Goal: Transaction & Acquisition: Book appointment/travel/reservation

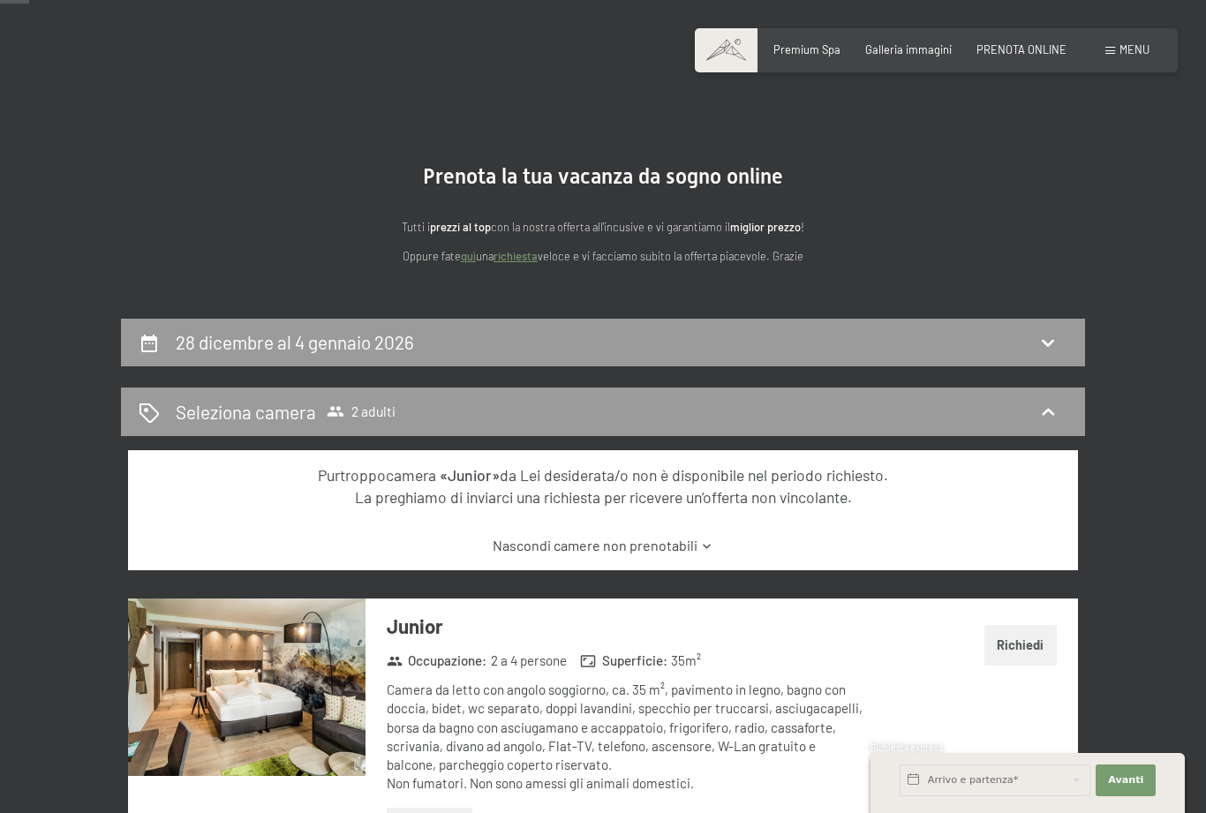
click at [1028, 645] on button "Richiedi" at bounding box center [1021, 645] width 72 height 41
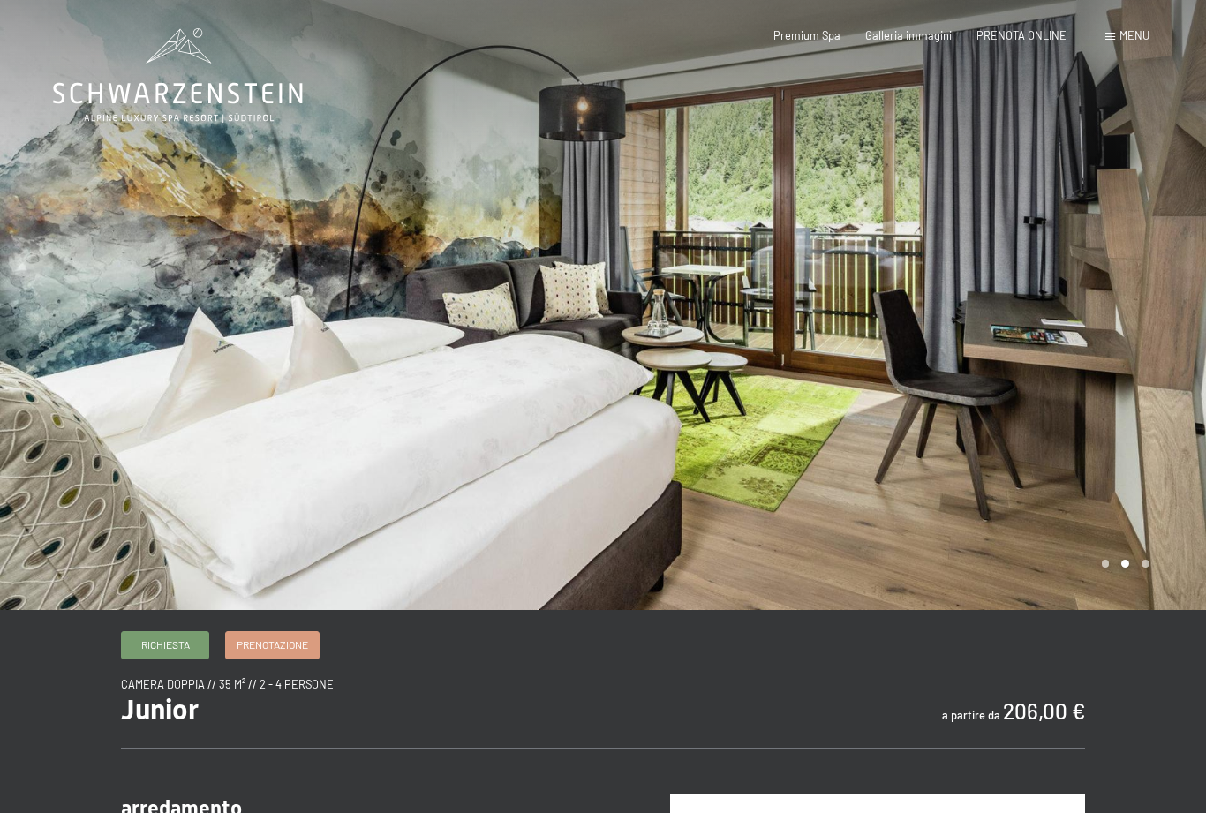
click at [284, 653] on span "Prenotazione" at bounding box center [273, 645] width 72 height 15
click at [1107, 609] on div at bounding box center [904, 305] width 603 height 610
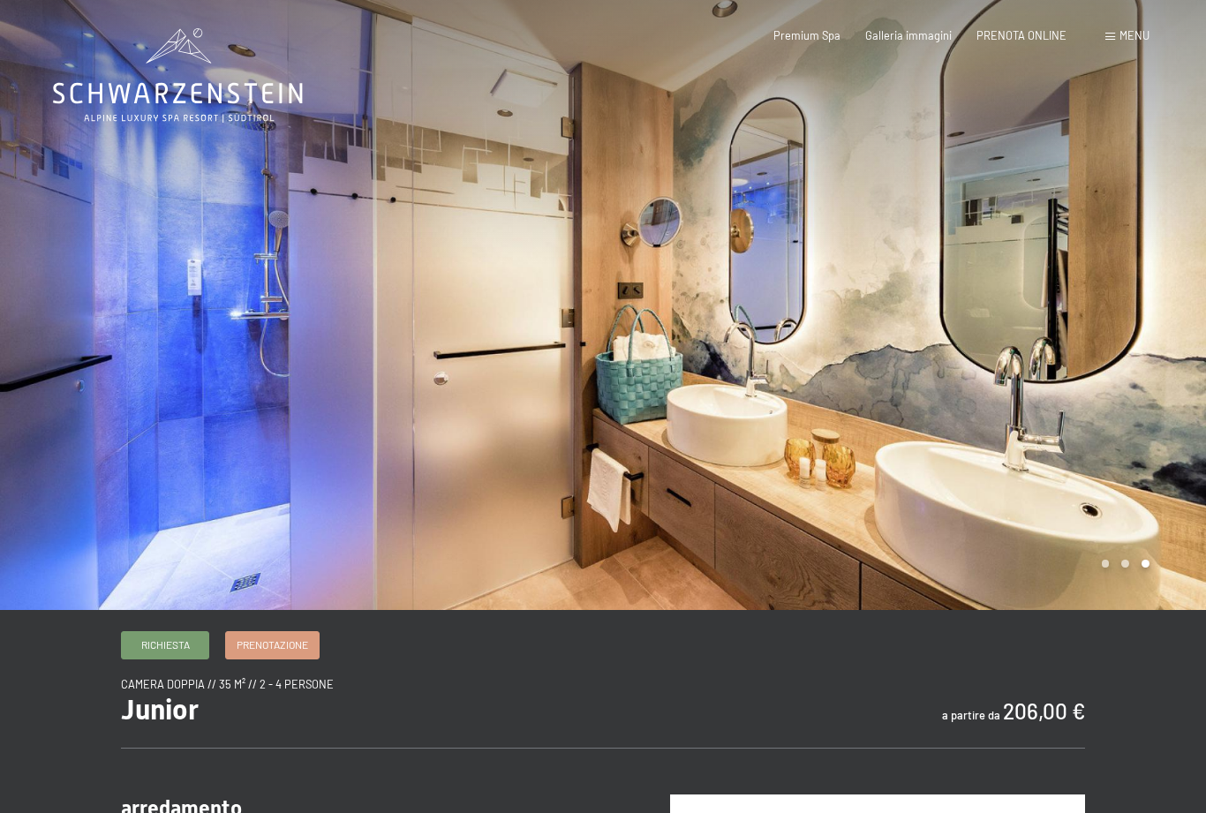
click at [1112, 604] on div at bounding box center [904, 305] width 603 height 610
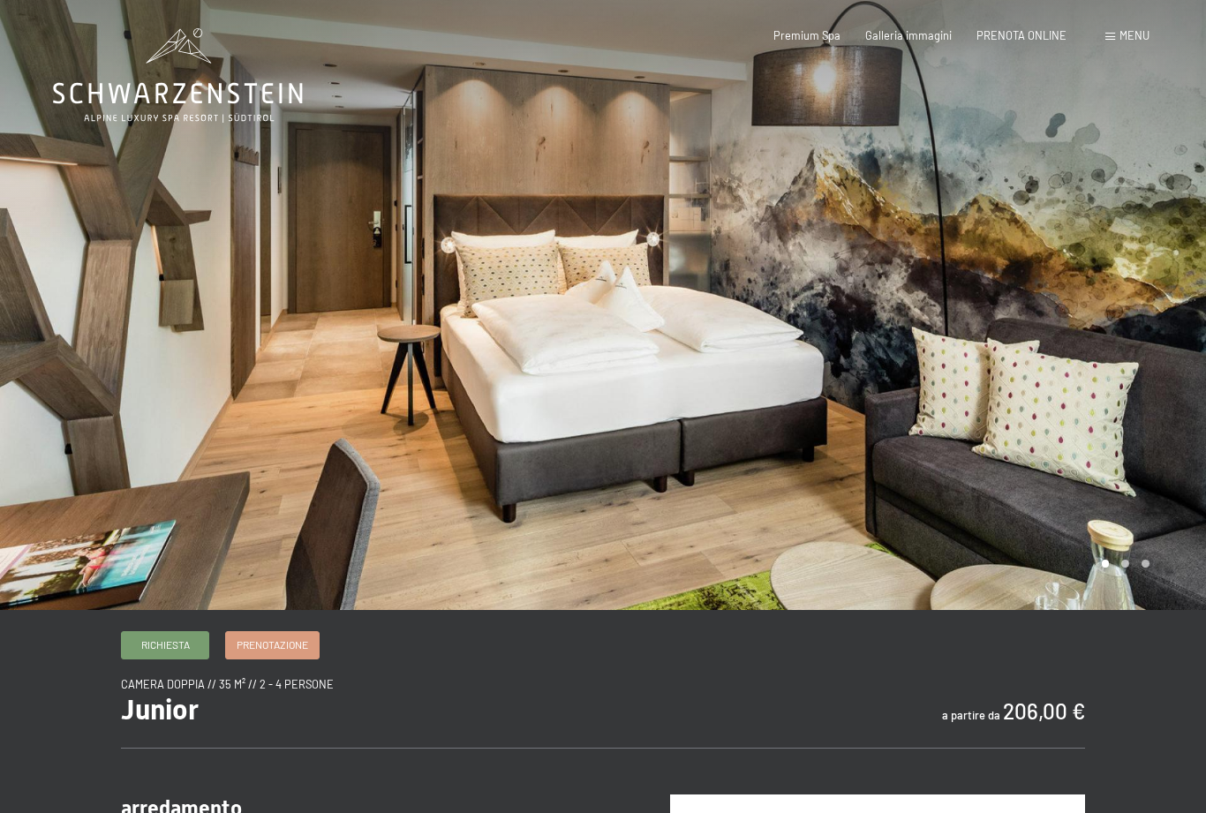
click at [1132, 609] on div at bounding box center [904, 305] width 603 height 610
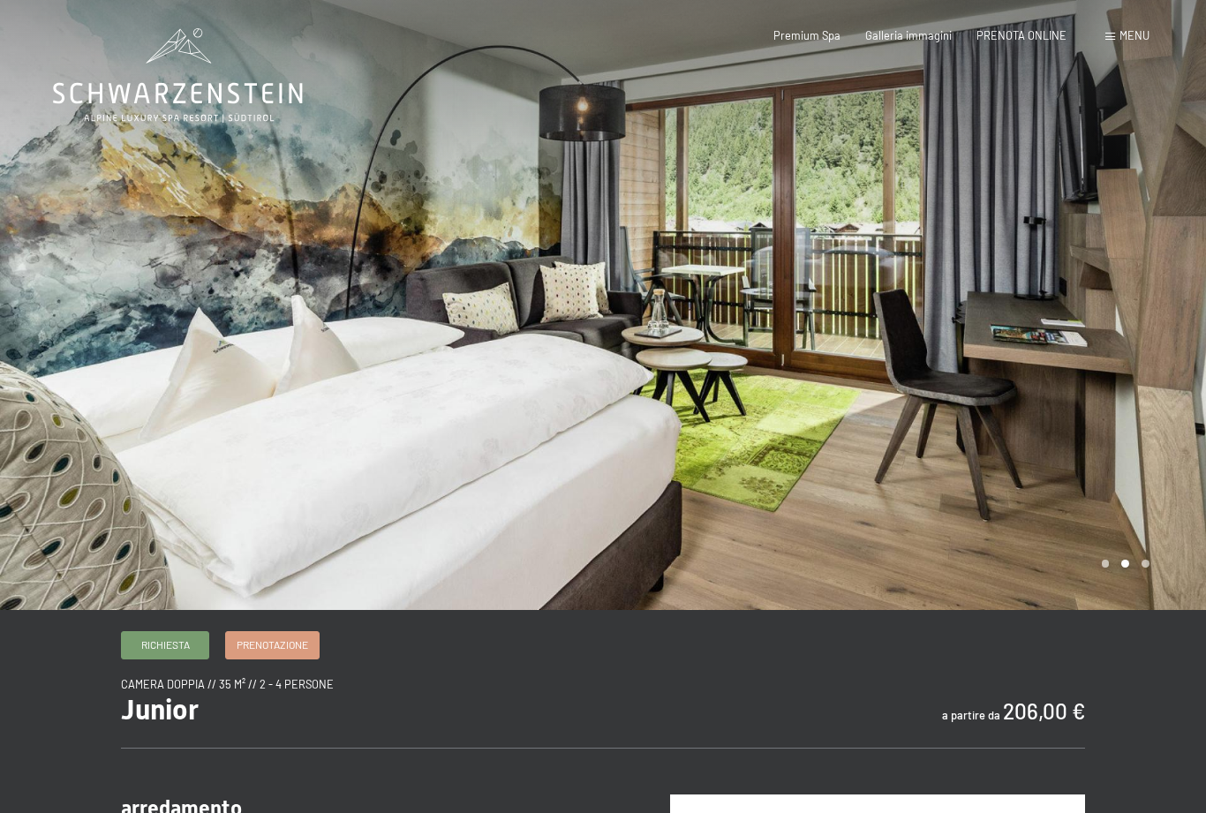
click at [1146, 604] on div at bounding box center [904, 305] width 603 height 610
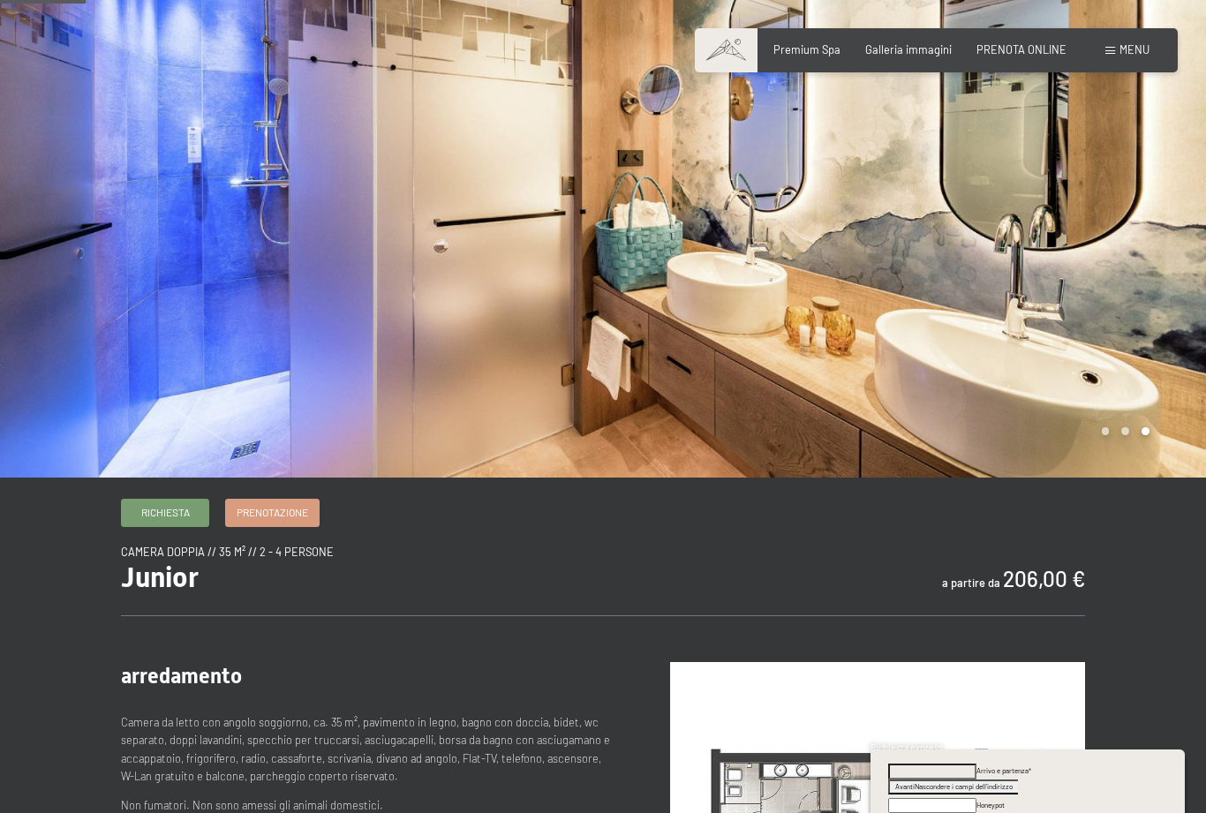
scroll to position [132, 0]
click at [1106, 479] on div at bounding box center [904, 173] width 603 height 610
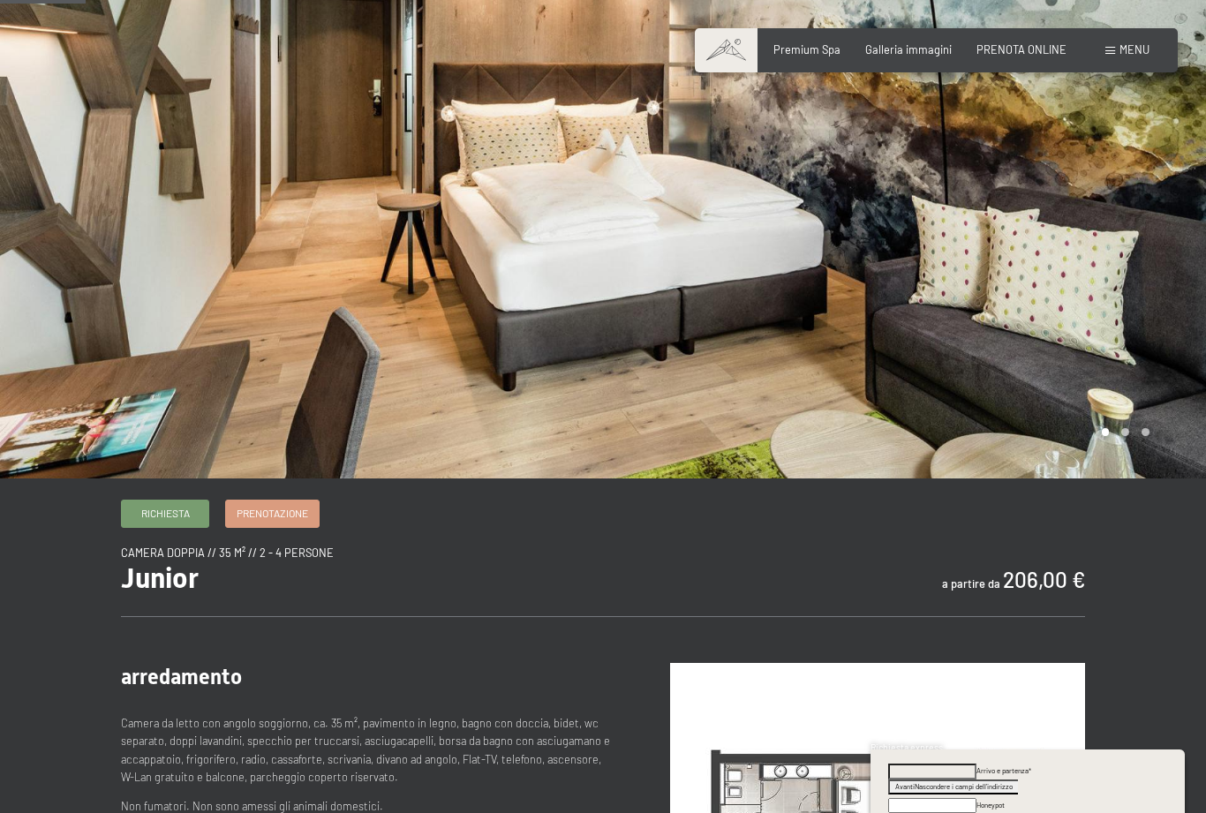
click at [1127, 479] on div at bounding box center [904, 173] width 603 height 610
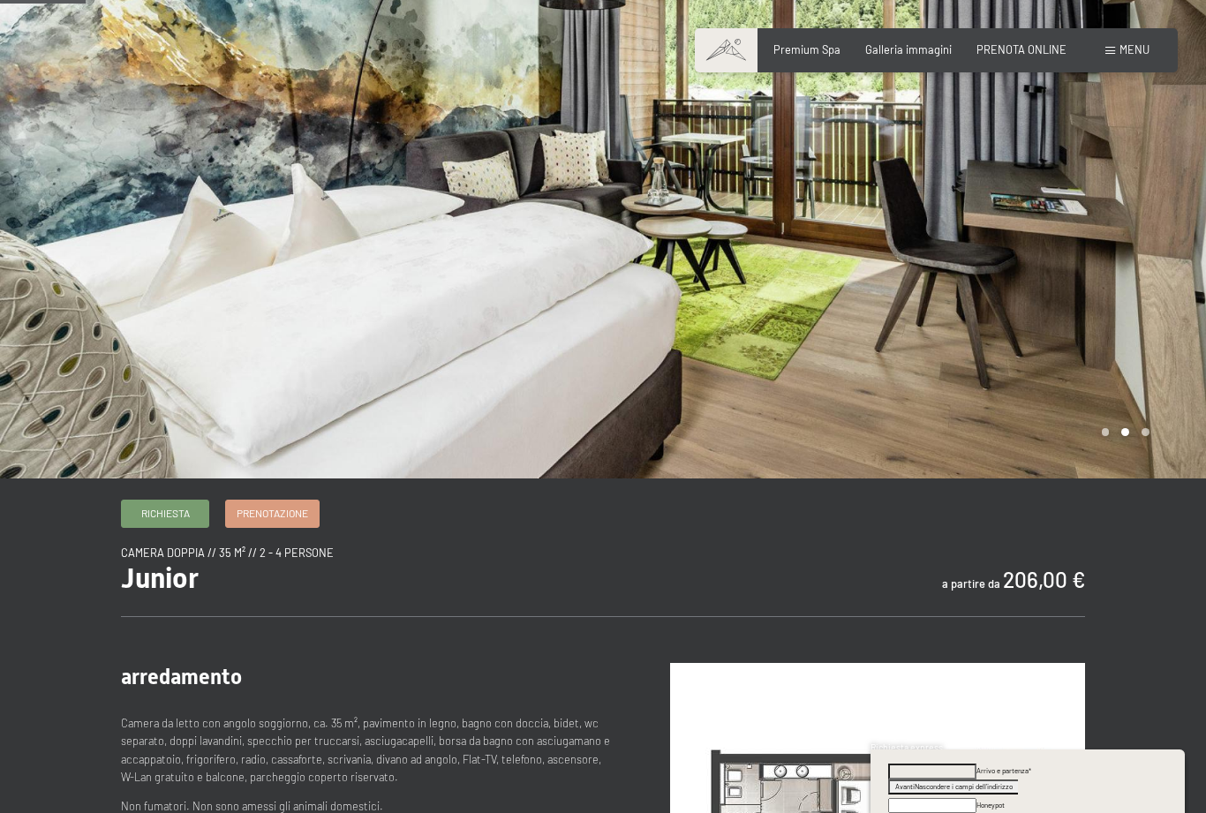
click at [1149, 475] on div at bounding box center [904, 173] width 603 height 610
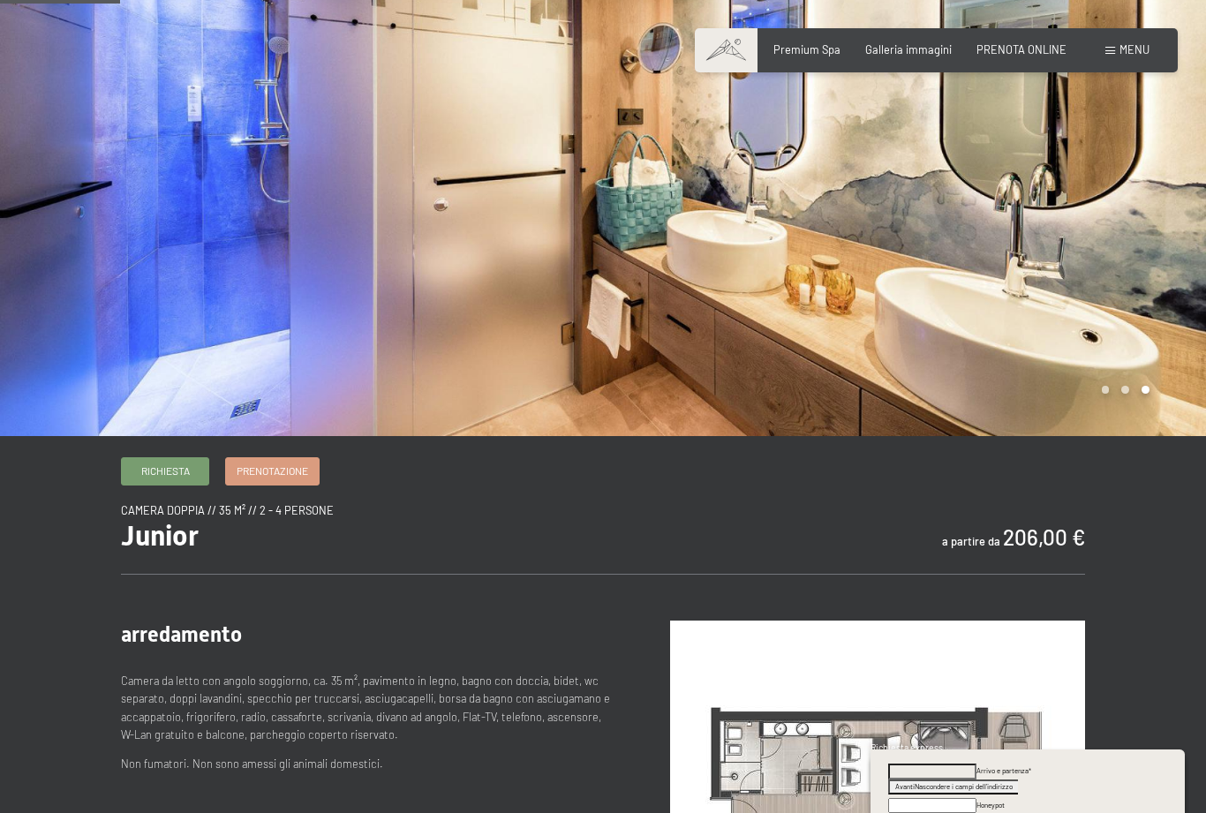
scroll to position [179, 0]
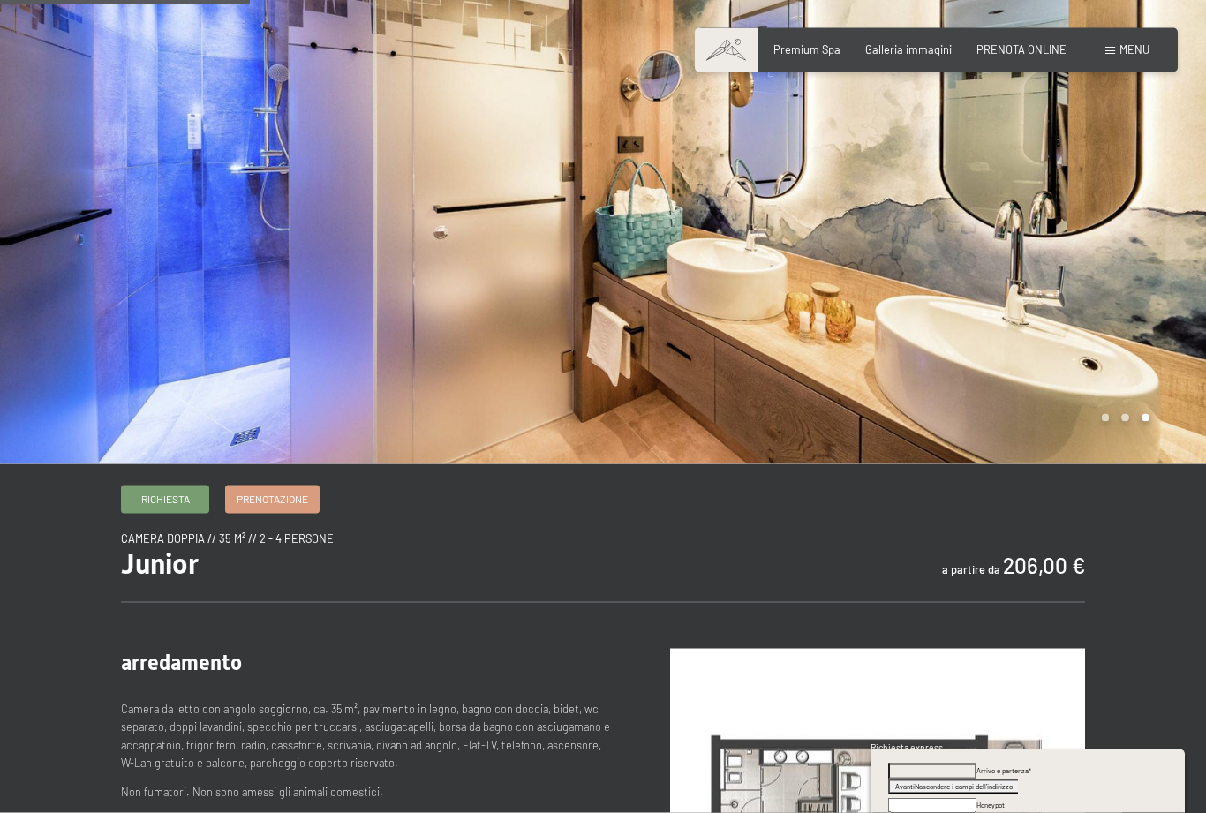
scroll to position [0, 0]
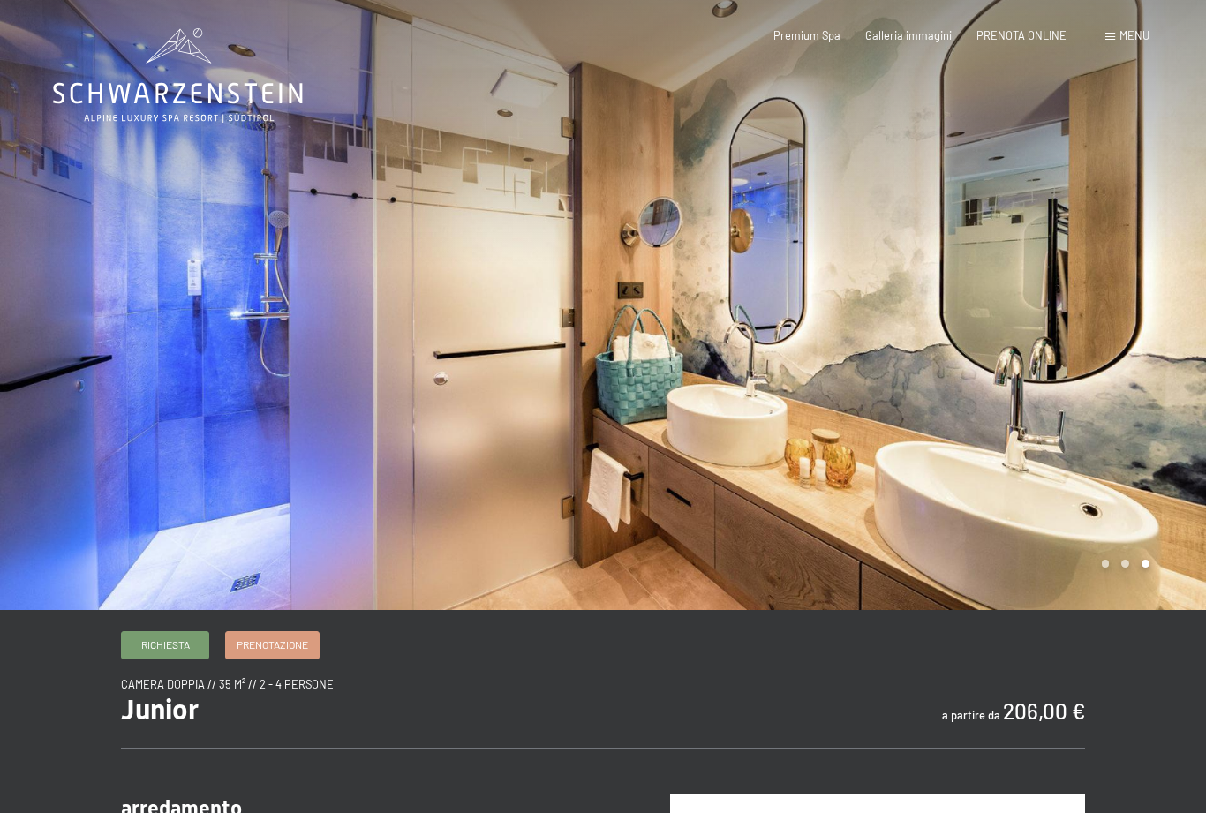
click at [176, 653] on span "Richiesta" at bounding box center [165, 645] width 49 height 15
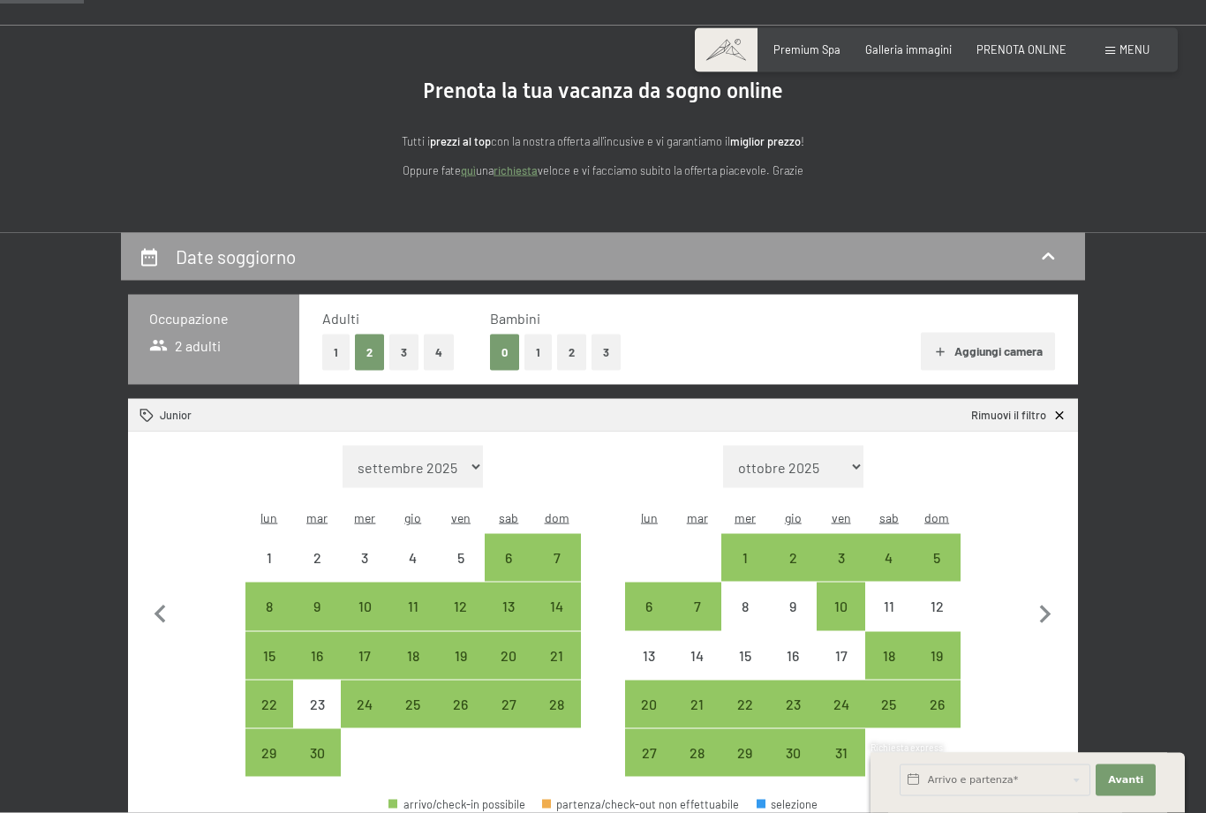
click at [1051, 608] on icon "button" at bounding box center [1045, 615] width 37 height 37
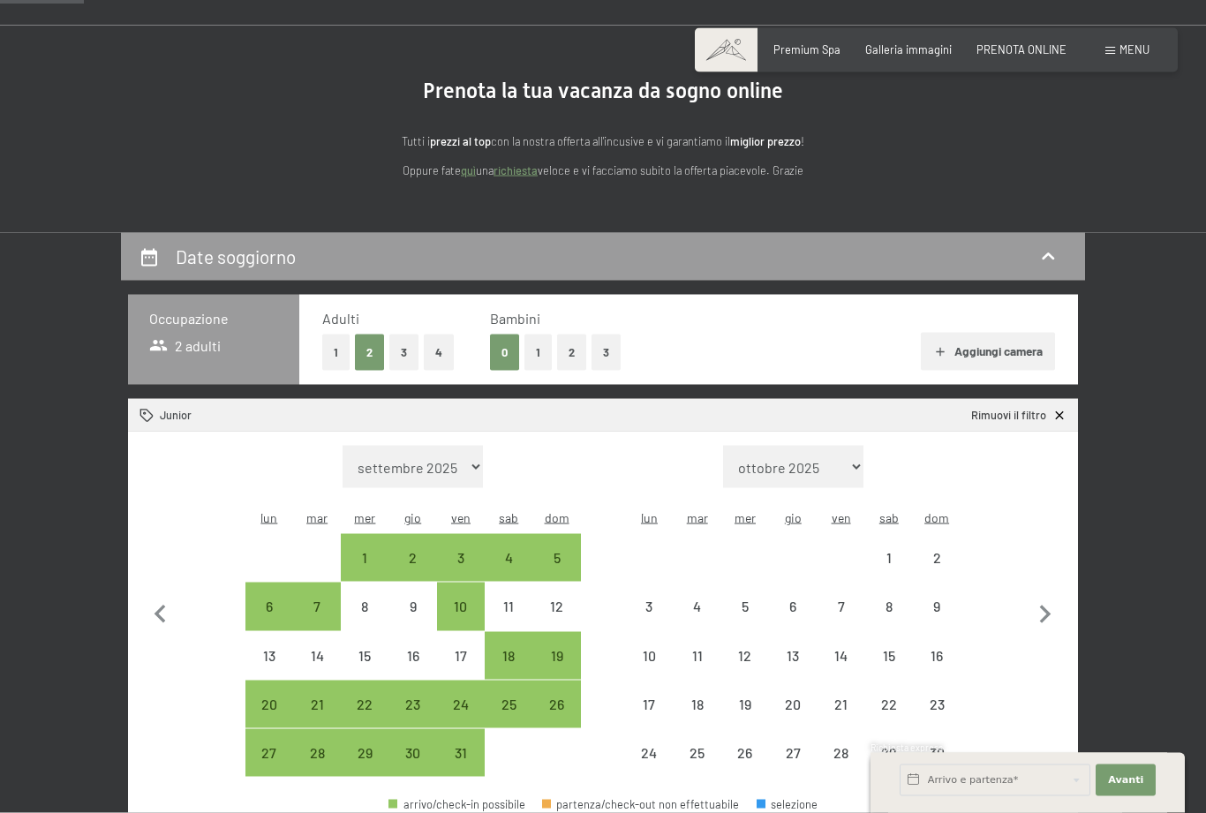
scroll to position [117, 0]
select select "2025-10-01"
select select "2025-11-01"
select select "2025-10-01"
select select "2025-11-01"
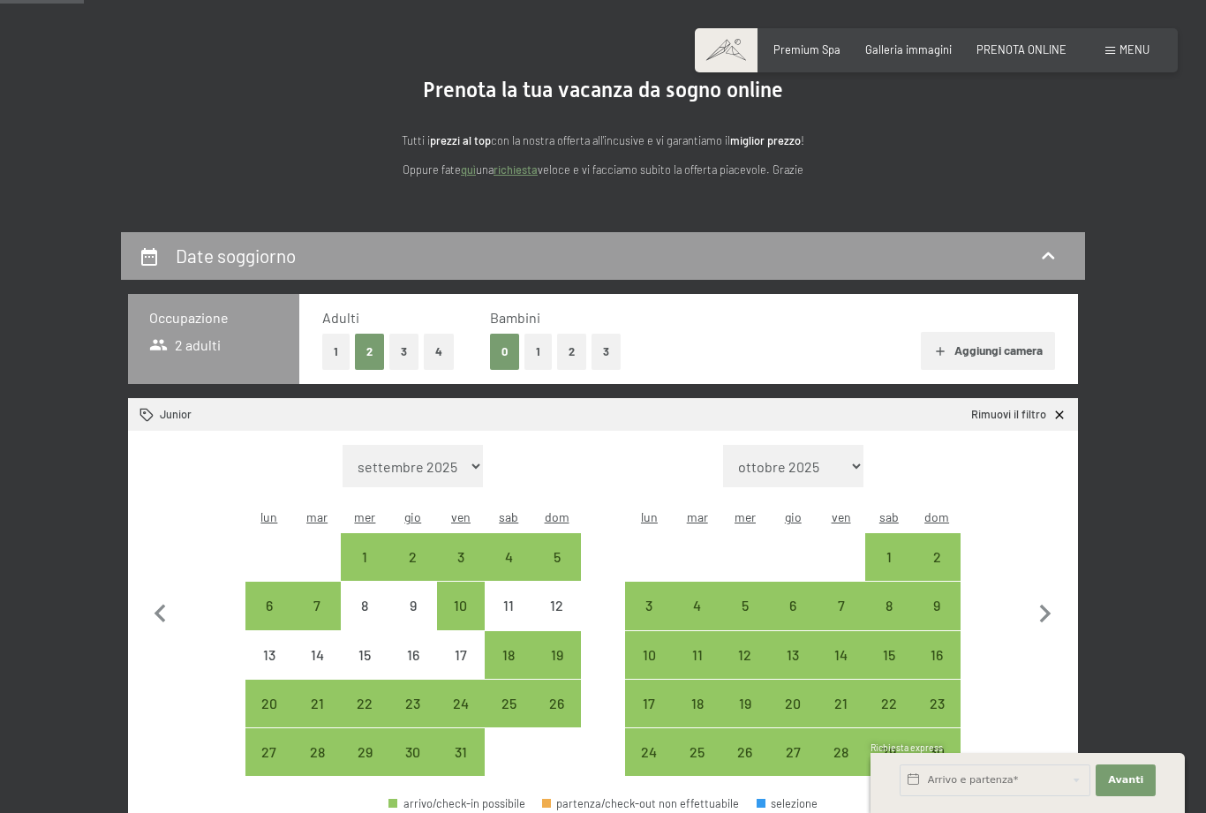
click at [849, 745] on div "28" at bounding box center [841, 767] width 44 height 44
select select "2025-10-01"
select select "2025-11-01"
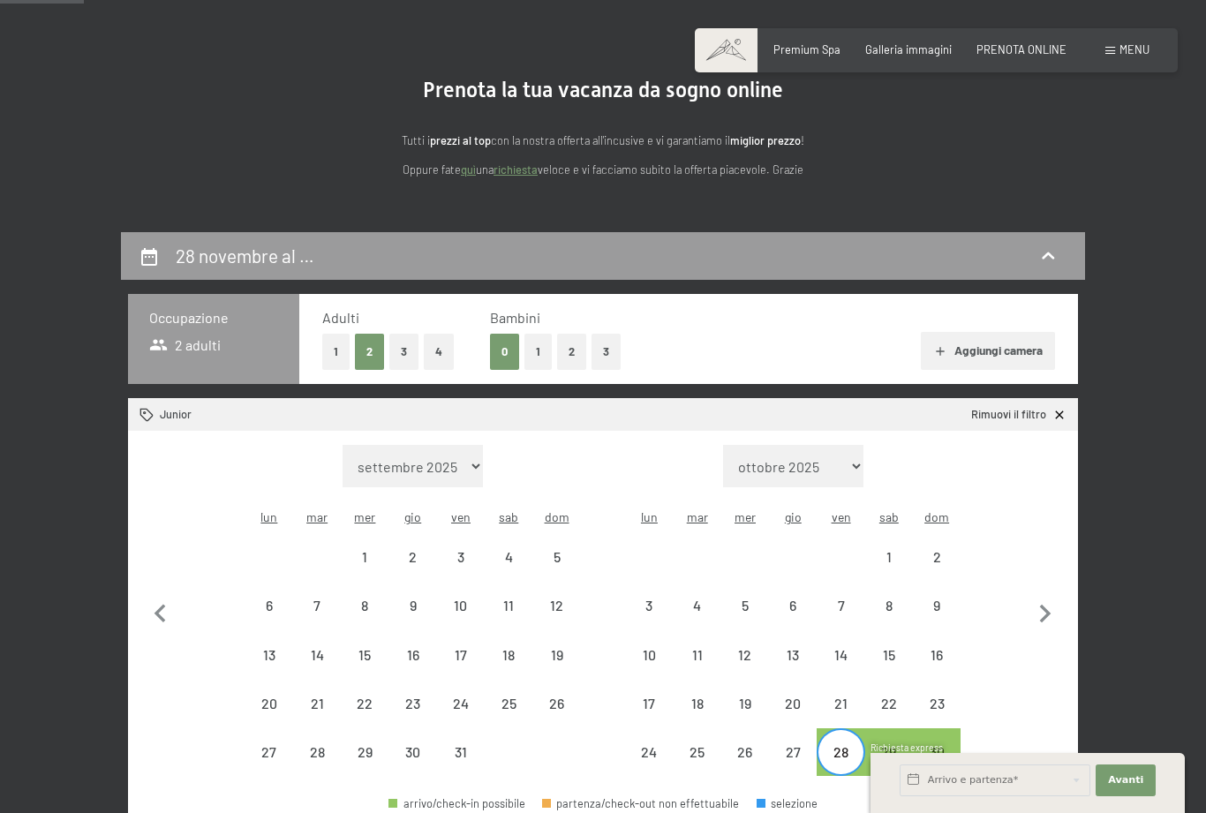
click at [1061, 419] on icon at bounding box center [1060, 415] width 15 height 15
select select "2025-10-01"
select select "2025-11-01"
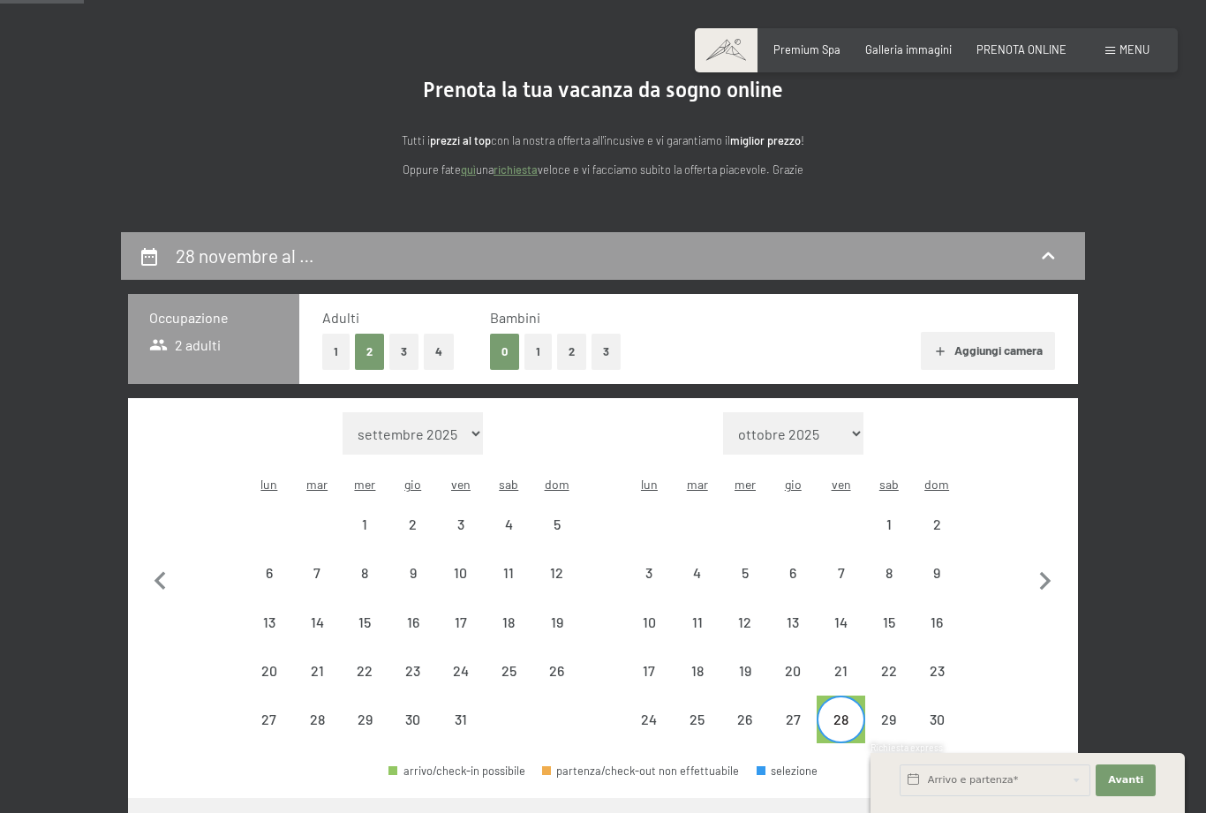
click at [1050, 576] on icon "button" at bounding box center [1045, 581] width 37 height 37
select select "[DATE]"
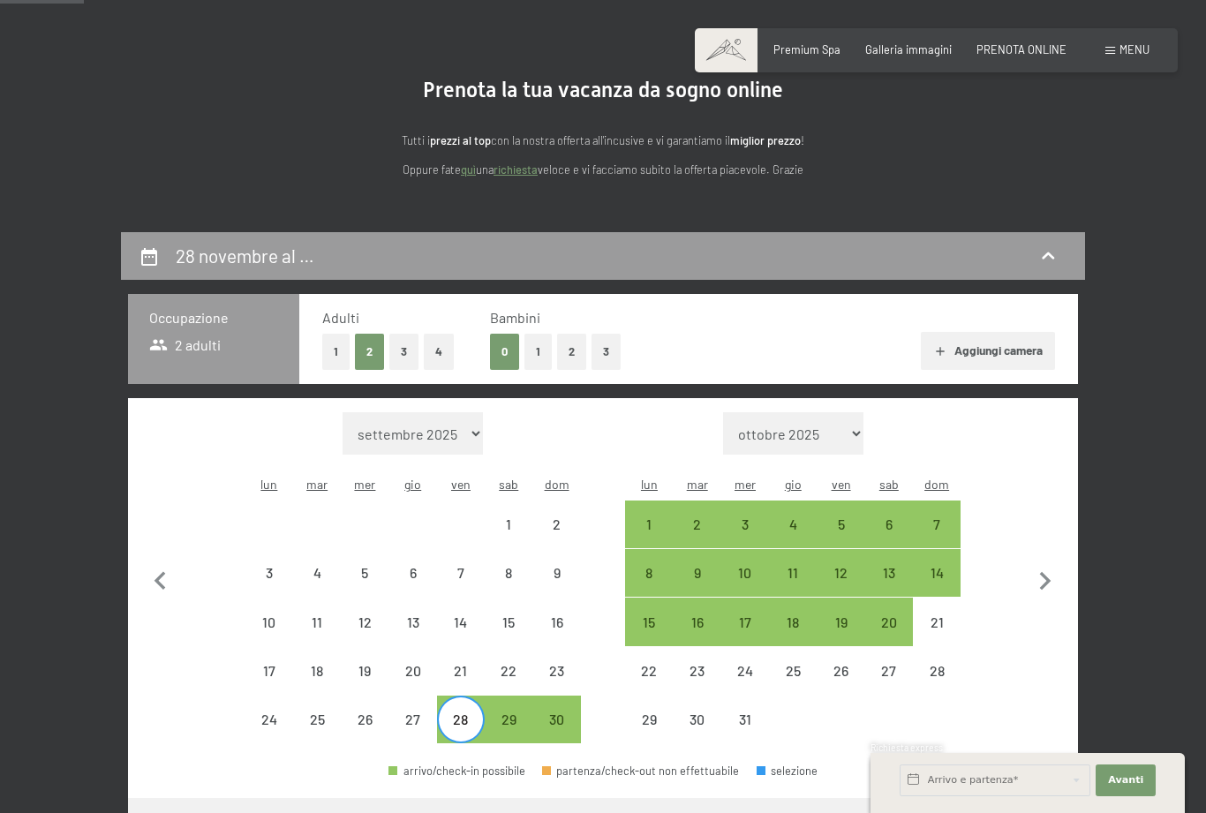
select select "[DATE]"
click at [474, 713] on div "28" at bounding box center [461, 735] width 44 height 44
select select "2025-11-01"
select select "2025-12-01"
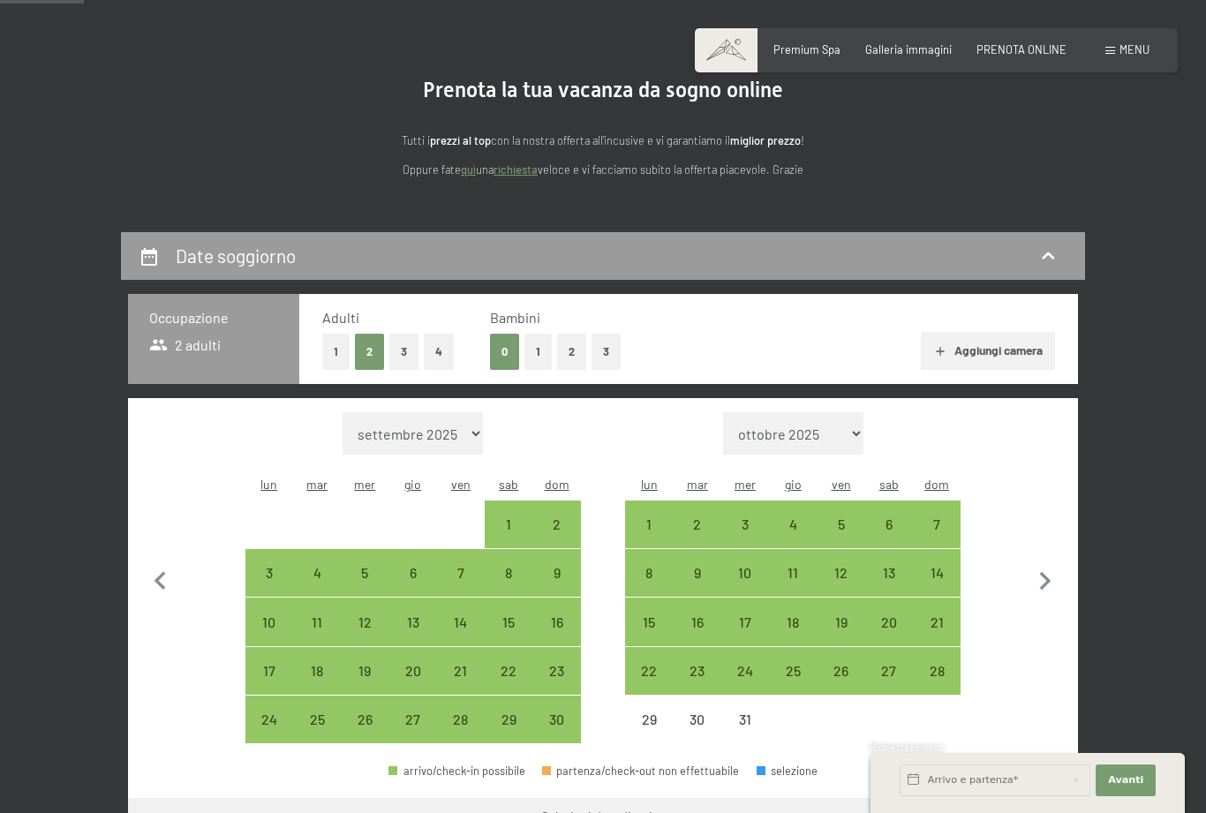
click at [944, 664] on div "28" at bounding box center [937, 686] width 44 height 44
select select "2025-11-01"
select select "2025-12-01"
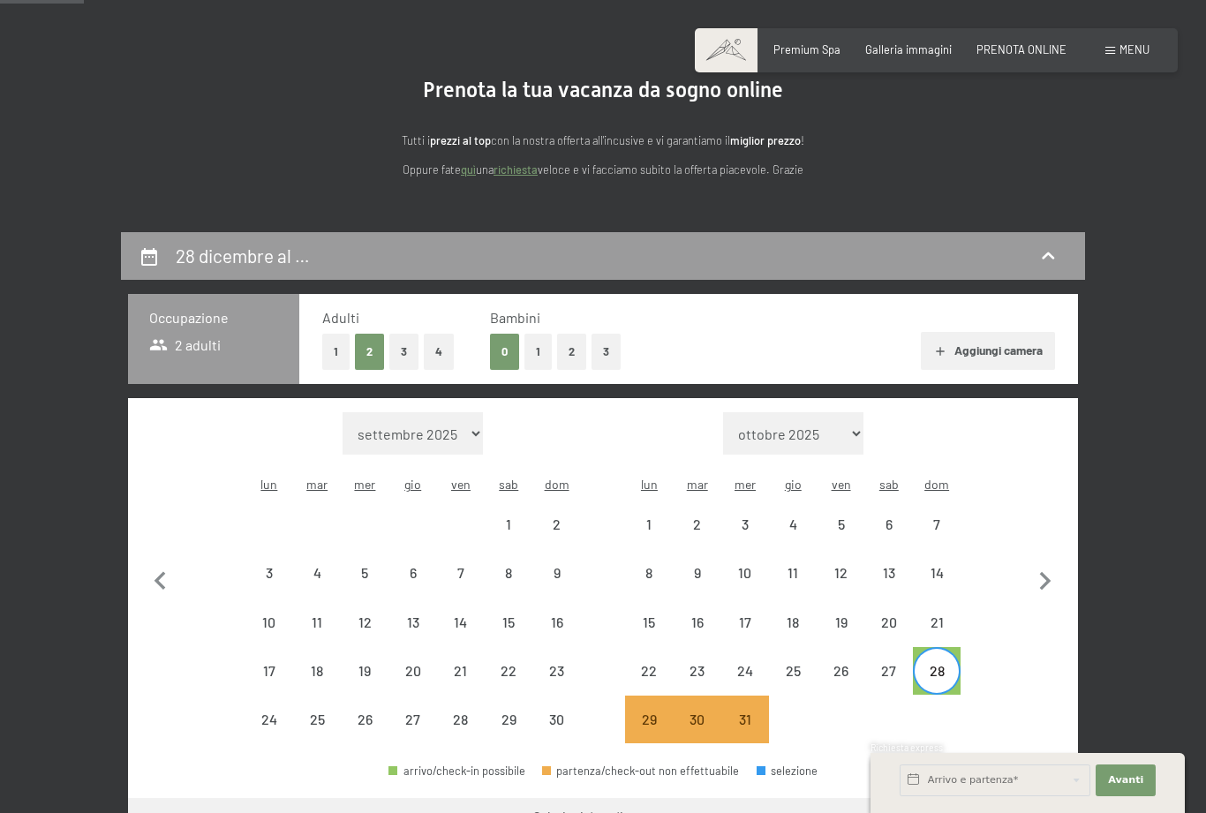
click at [1053, 575] on icon "button" at bounding box center [1045, 581] width 37 height 37
select select "2025-12-01"
select select "2026-01-01"
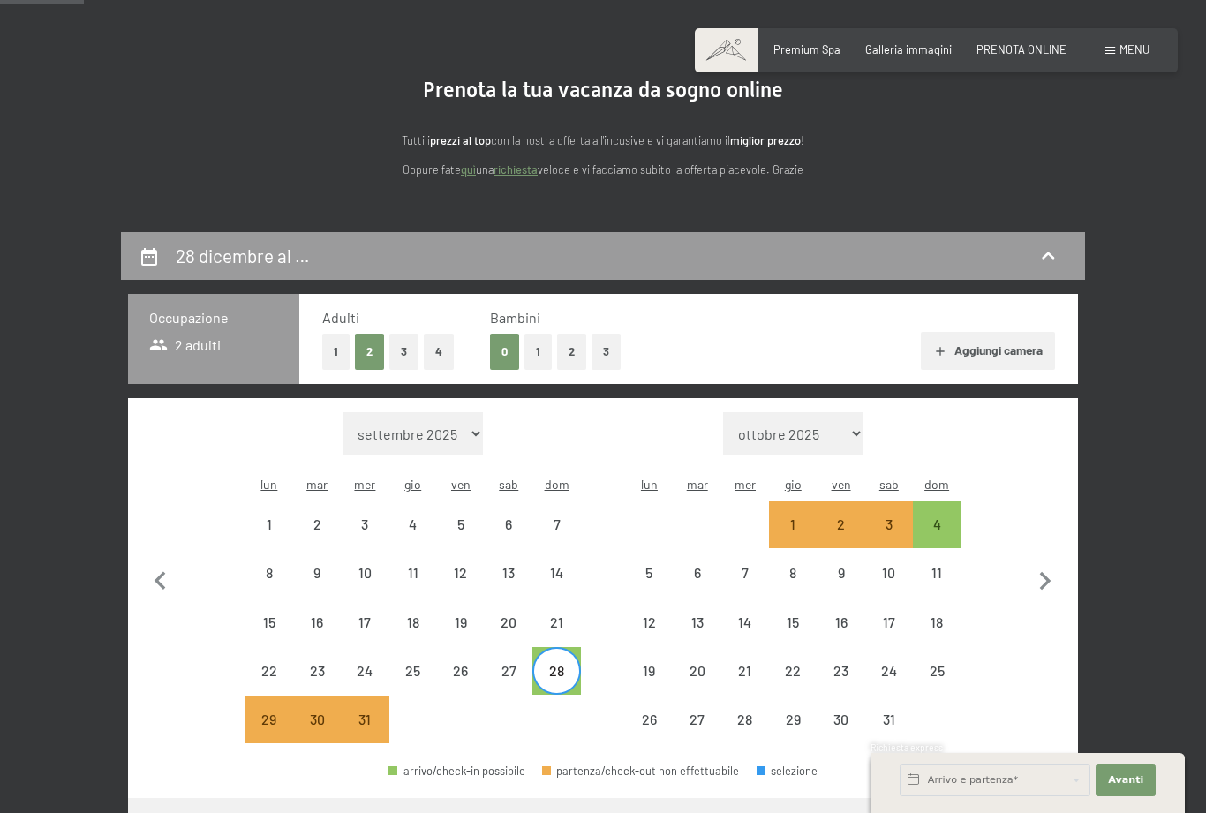
select select "2025-12-01"
select select "2026-01-01"
click at [891, 517] on div "3" at bounding box center [889, 539] width 44 height 44
select select "2025-12-01"
select select "2026-01-01"
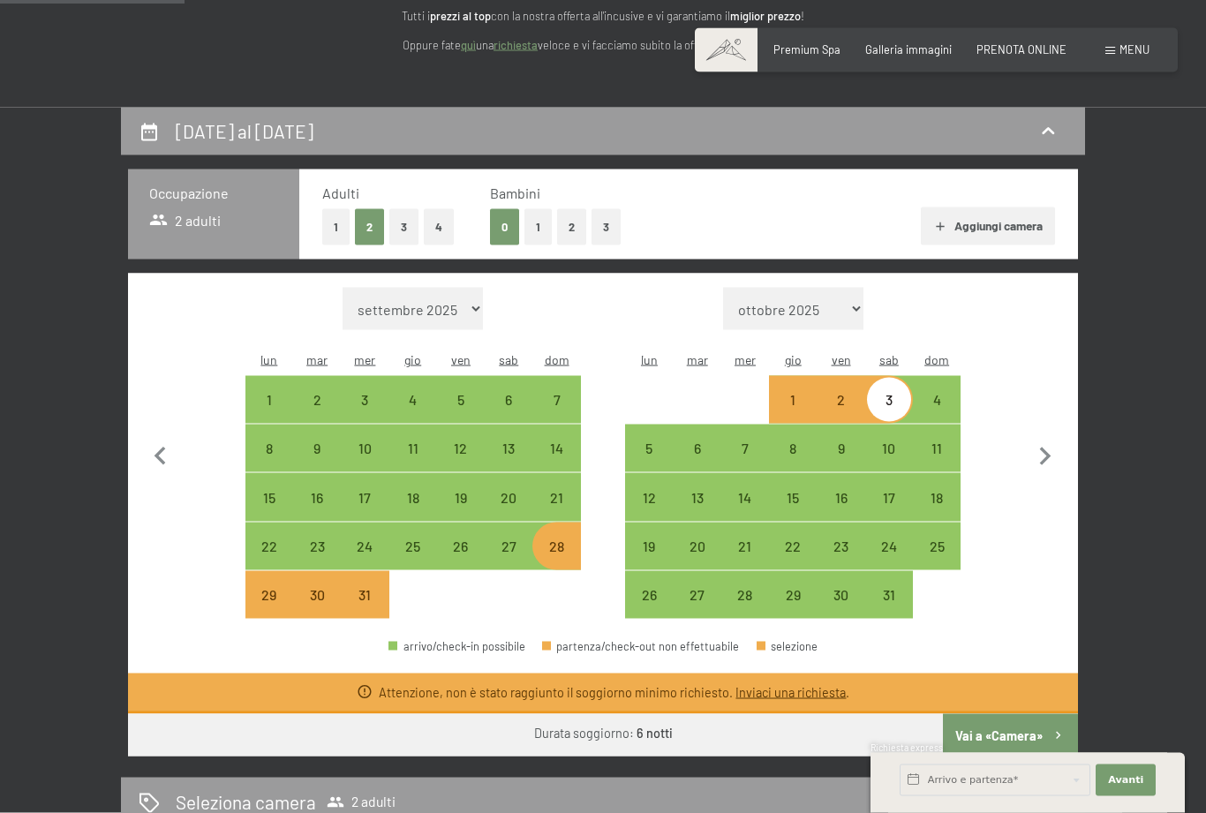
scroll to position [252, 0]
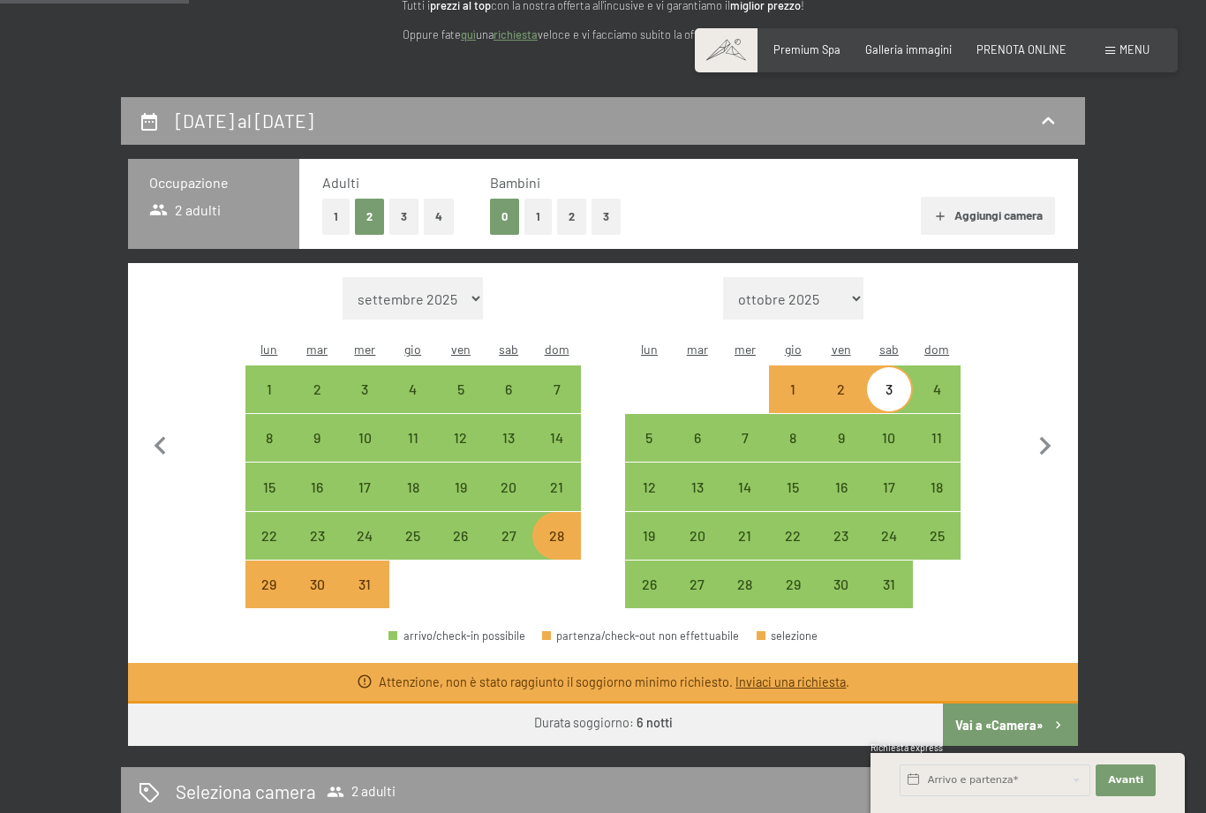
click at [1009, 706] on button "Vai a «Camera»" at bounding box center [1010, 725] width 135 height 42
select select "2025-12-01"
select select "2026-01-01"
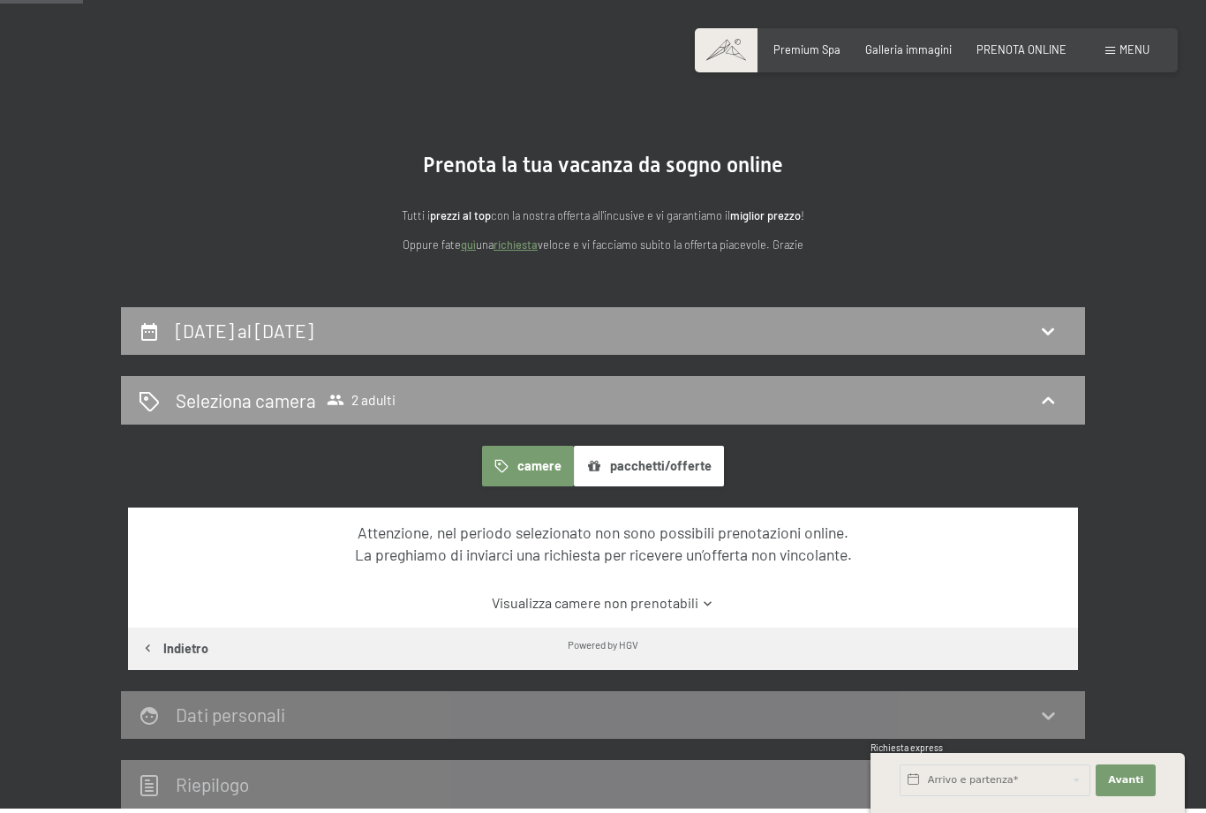
scroll to position [0, 0]
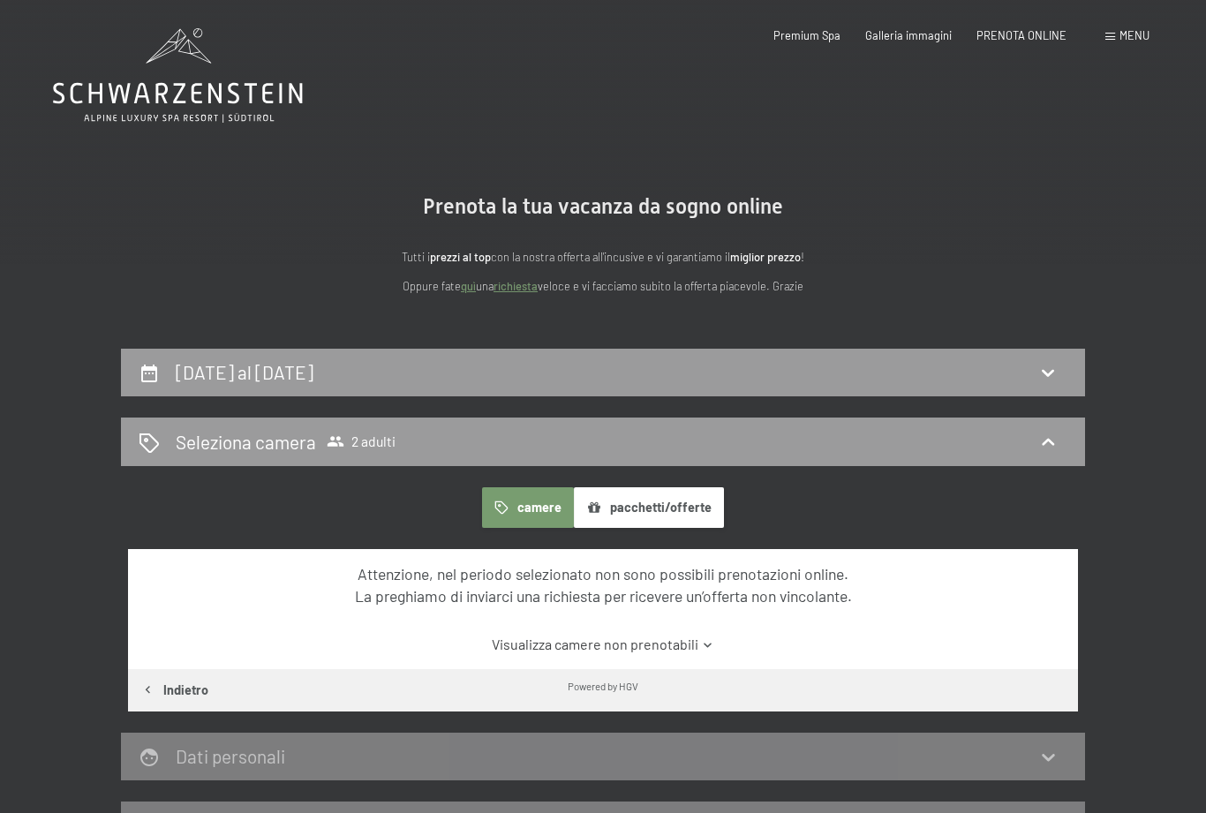
click at [192, 692] on button "Indietro" at bounding box center [174, 690] width 93 height 42
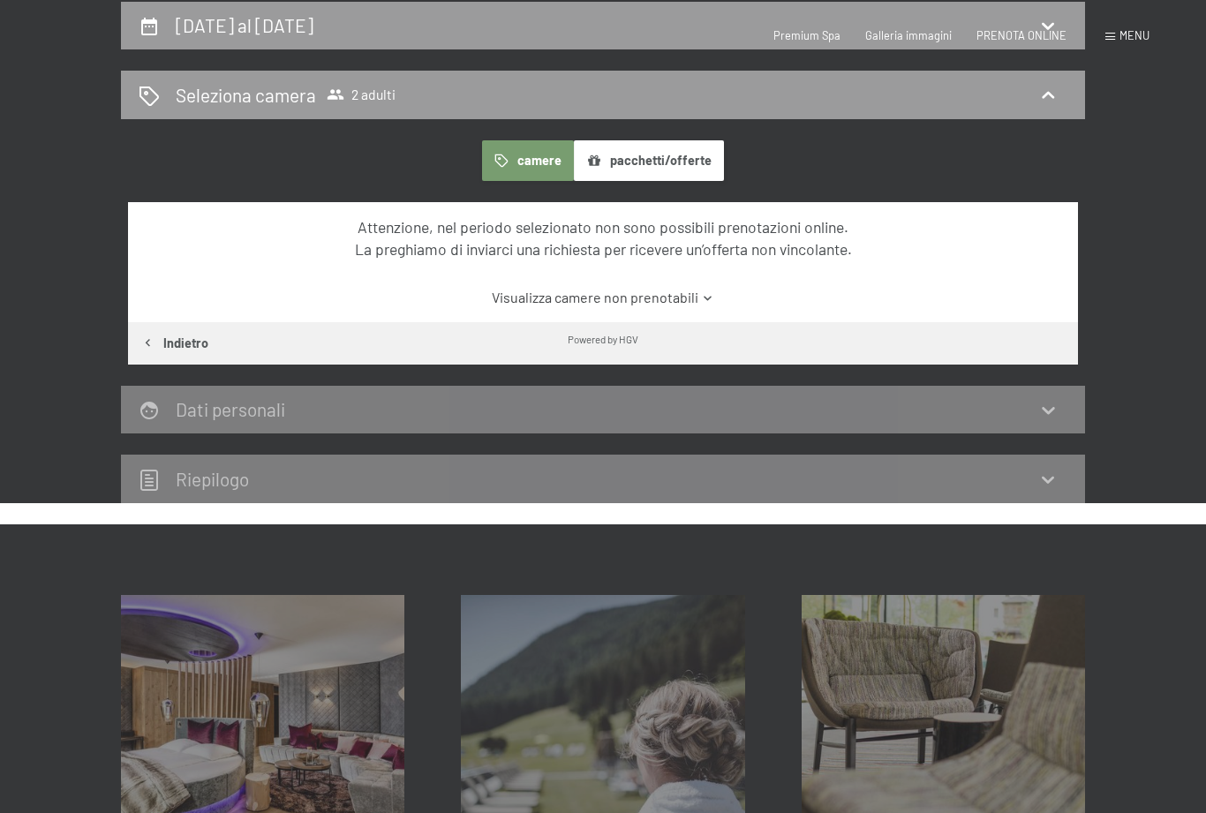
select select "2025-12-01"
select select "2026-01-01"
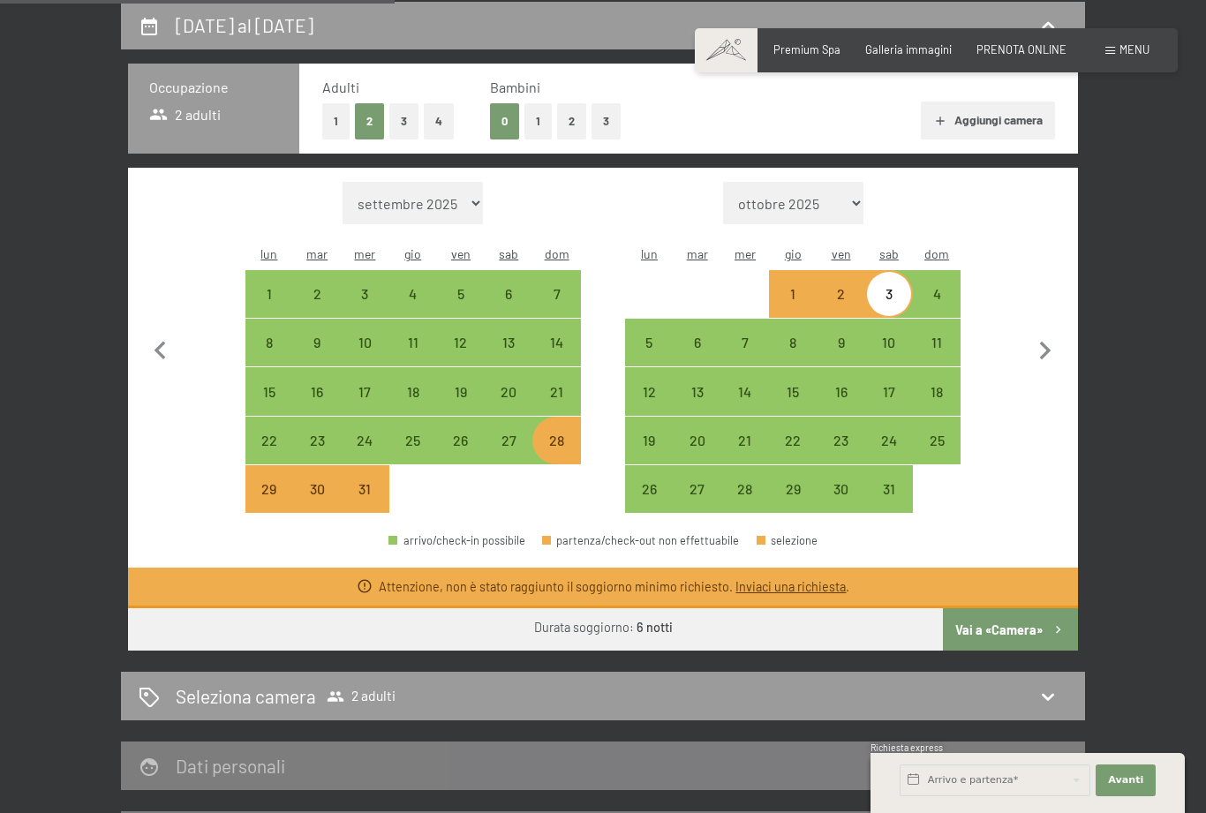
click at [301, 683] on h2 "Seleziona camera" at bounding box center [246, 696] width 140 height 26
select select "2025-12-01"
select select "2026-01-01"
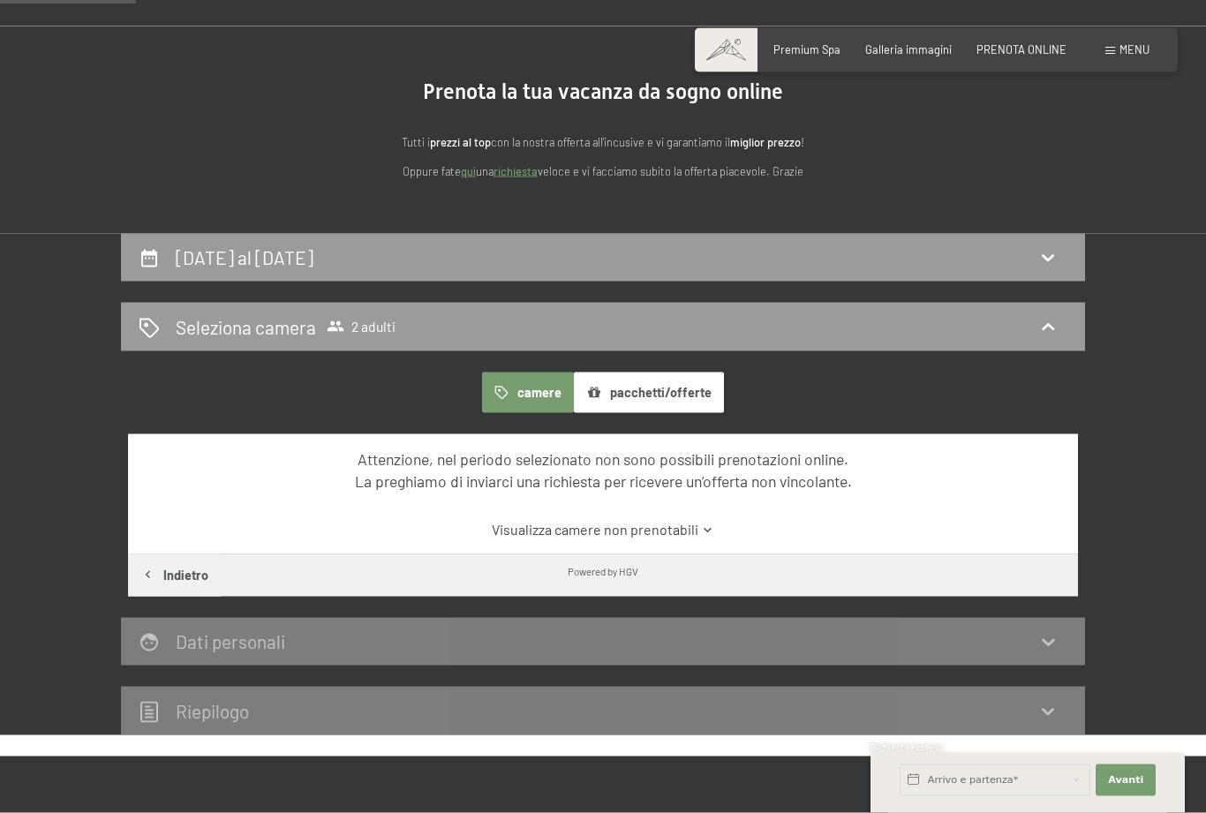
scroll to position [116, 0]
click at [694, 532] on link "Visualizza camere non prenotabili" at bounding box center [602, 528] width 893 height 19
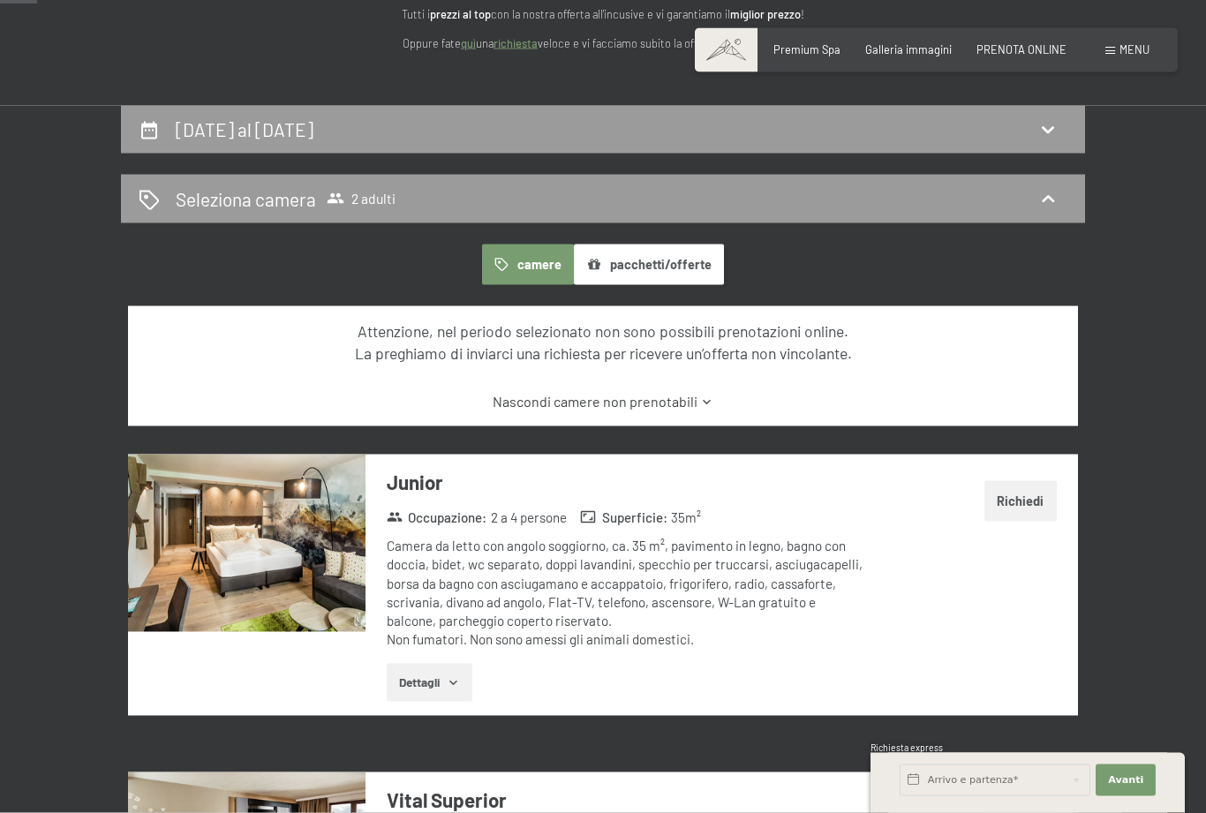
scroll to position [248, 0]
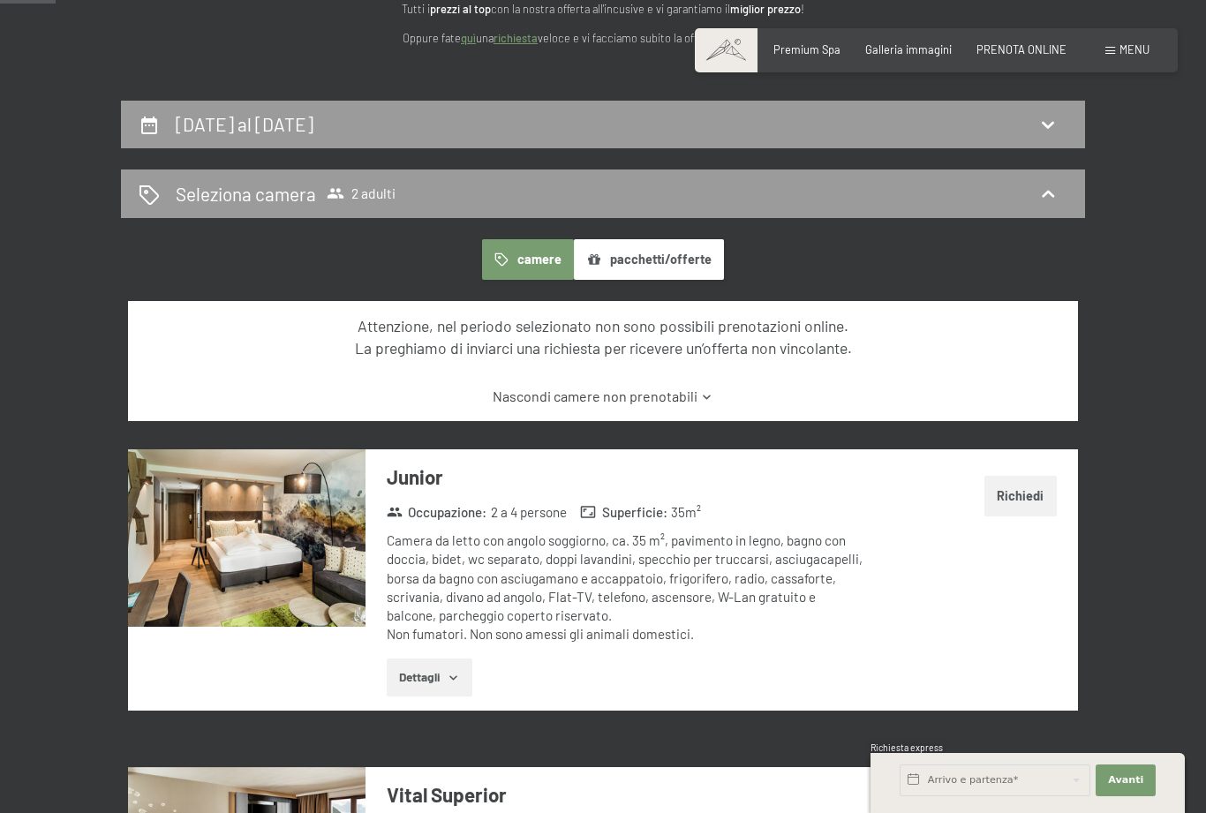
click at [1024, 494] on button "Richiedi" at bounding box center [1021, 496] width 72 height 41
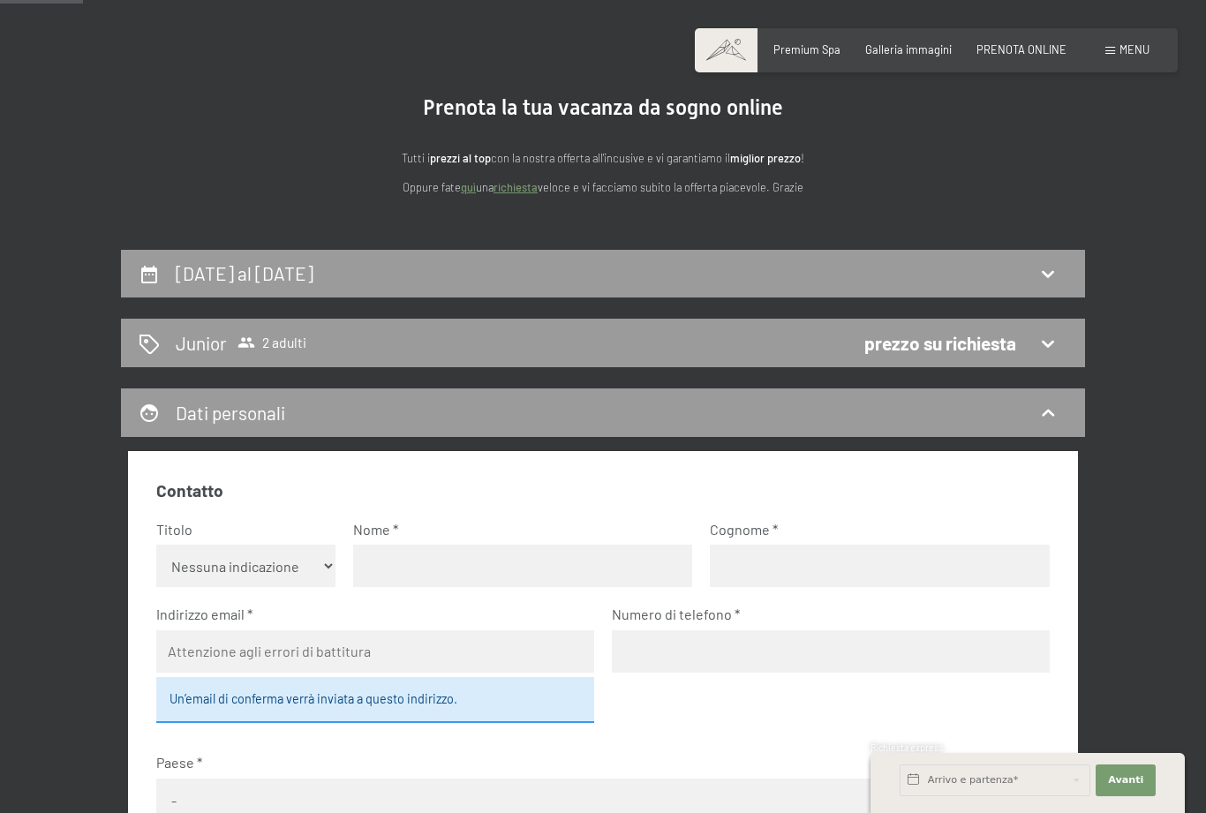
scroll to position [0, 0]
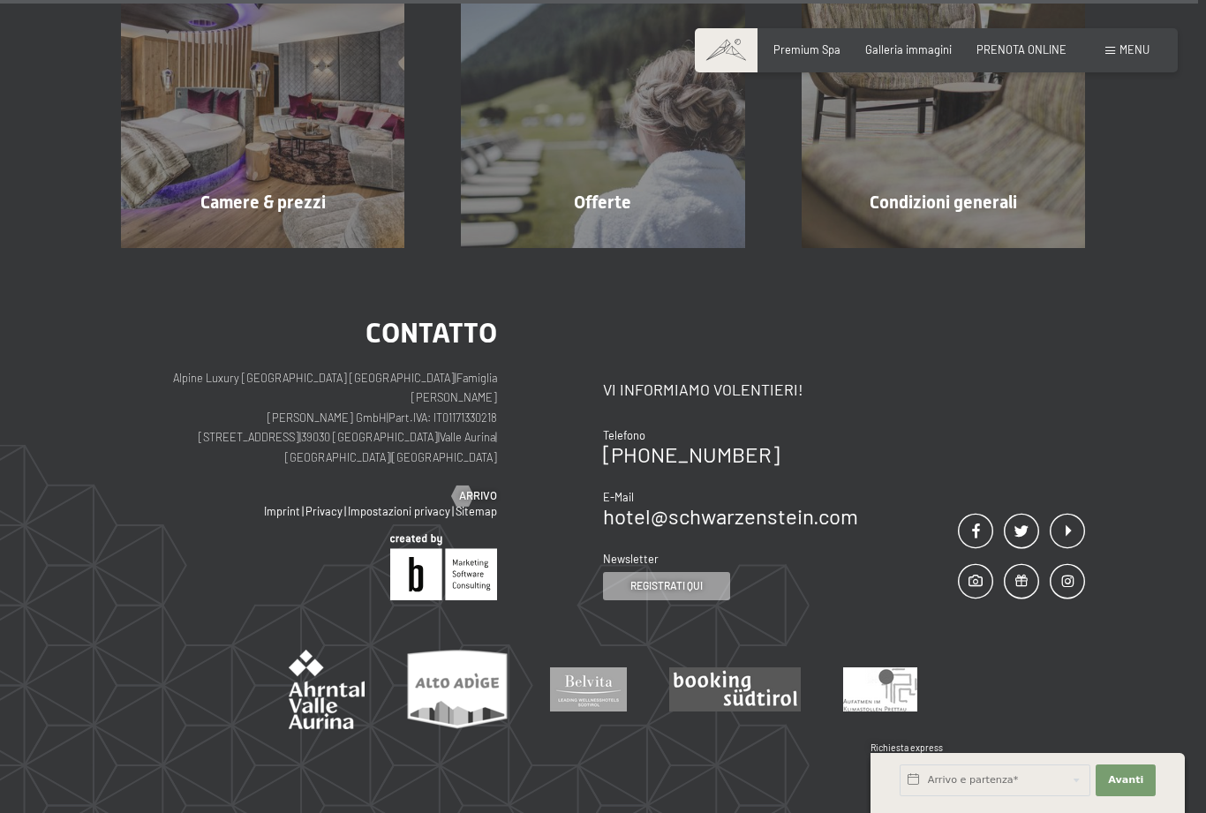
scroll to position [1564, 0]
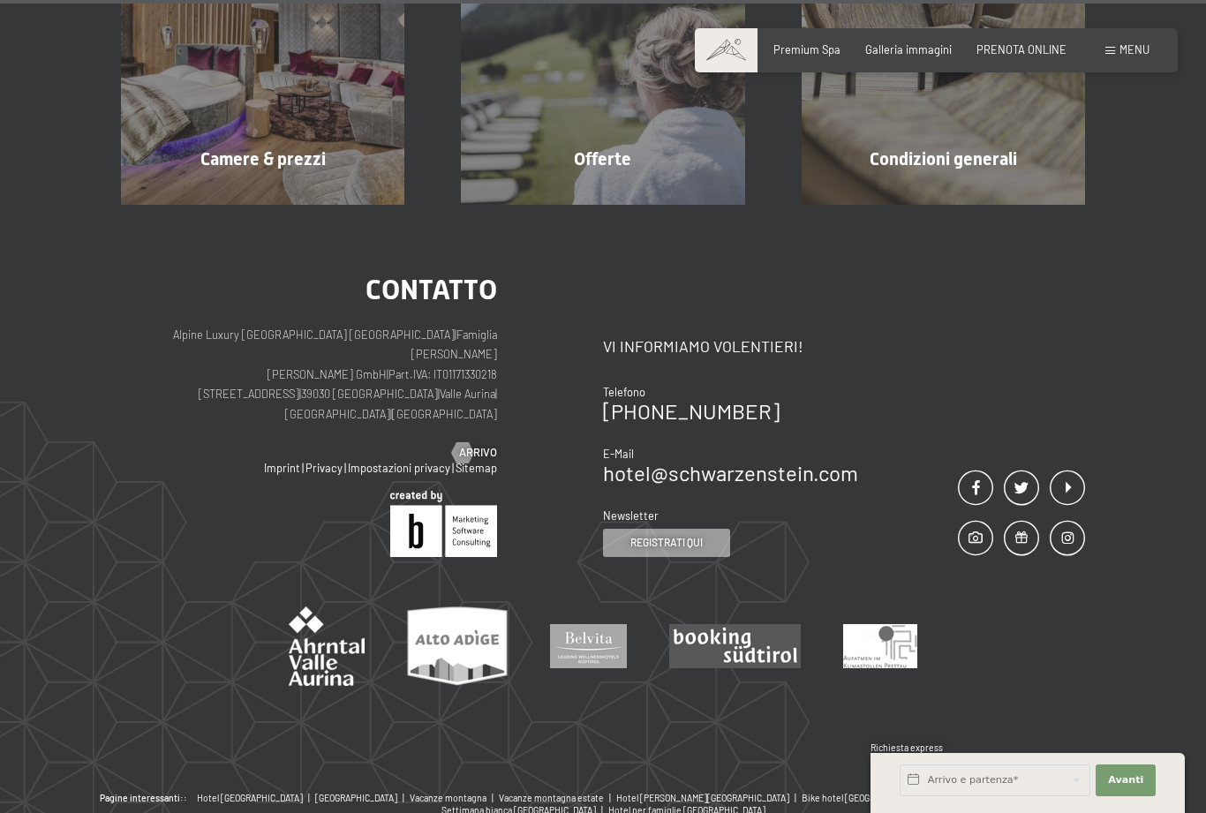
click at [1102, 321] on div "Contatto Alpine Luxury SPA Resort SCHWARZENSTEIN | Famiglia Zimmerhofer Otmar Z…" at bounding box center [603, 498] width 1206 height 587
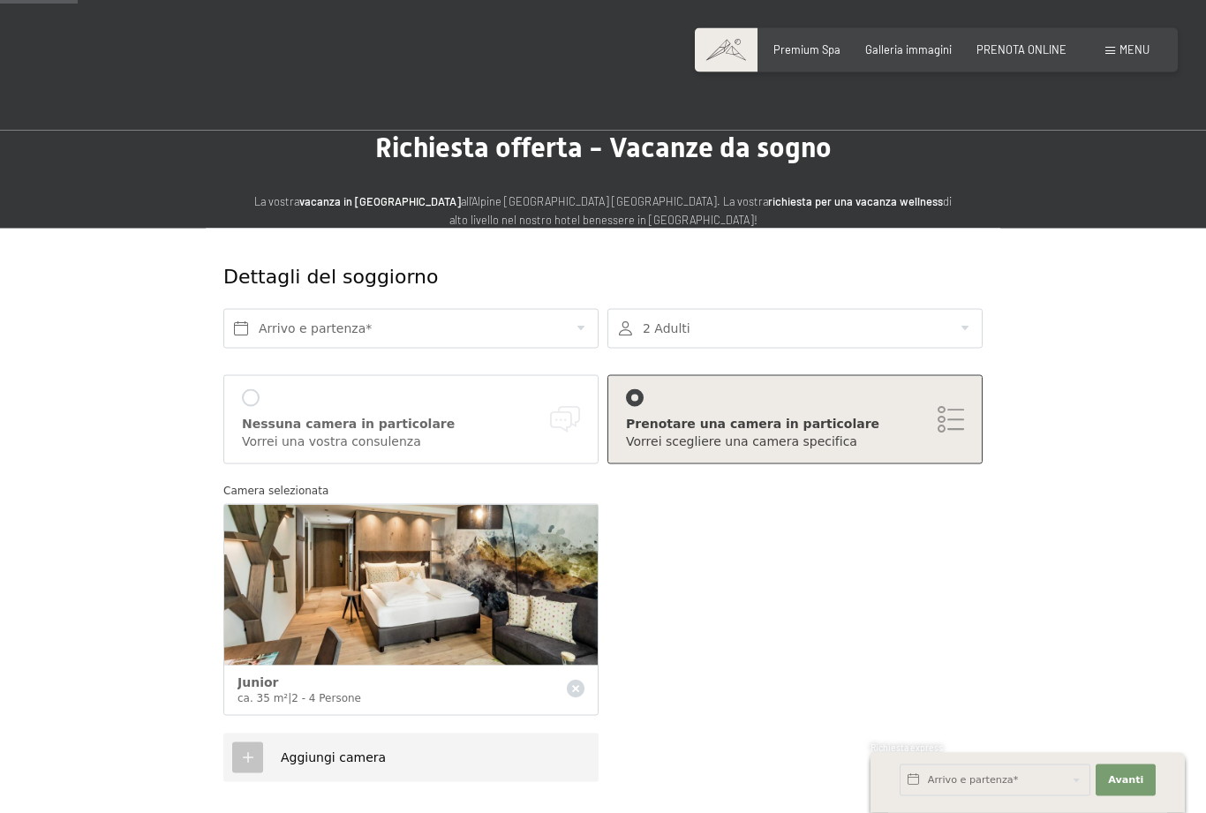
scroll to position [0, 0]
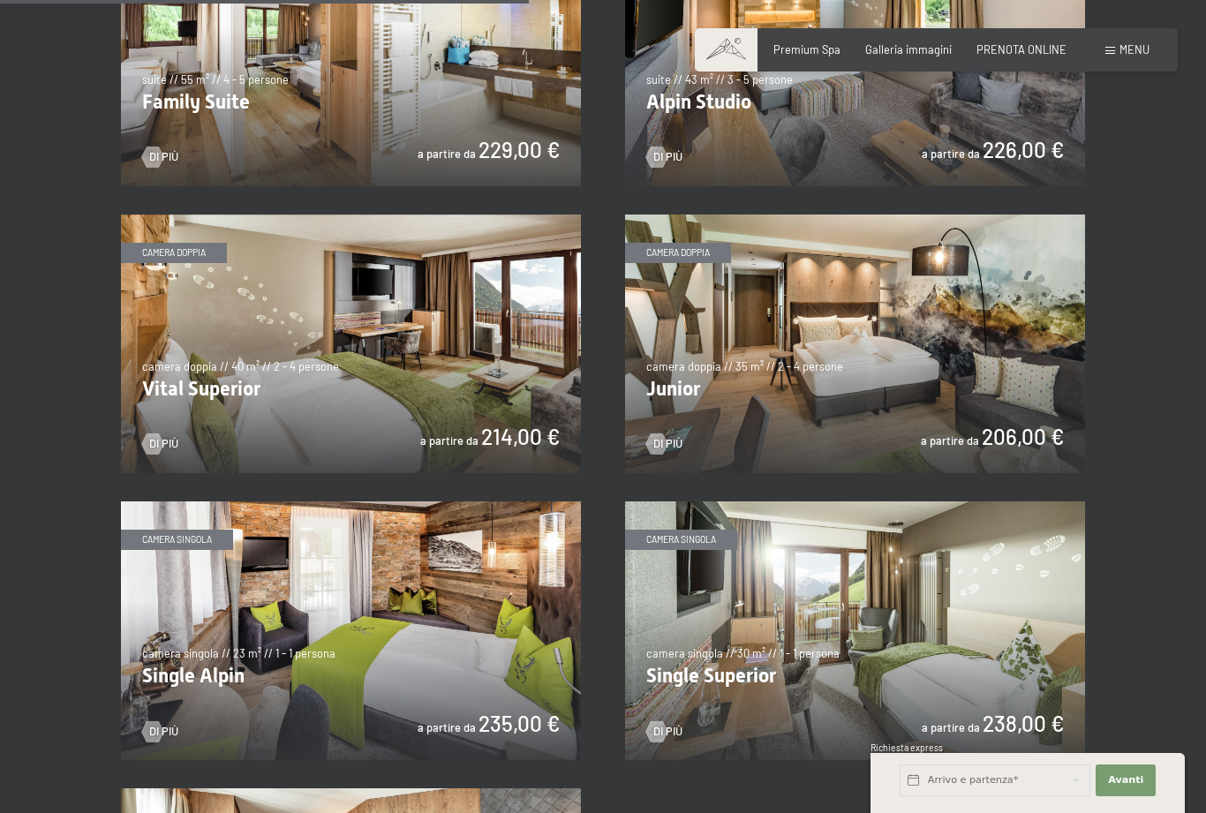
scroll to position [1867, 0]
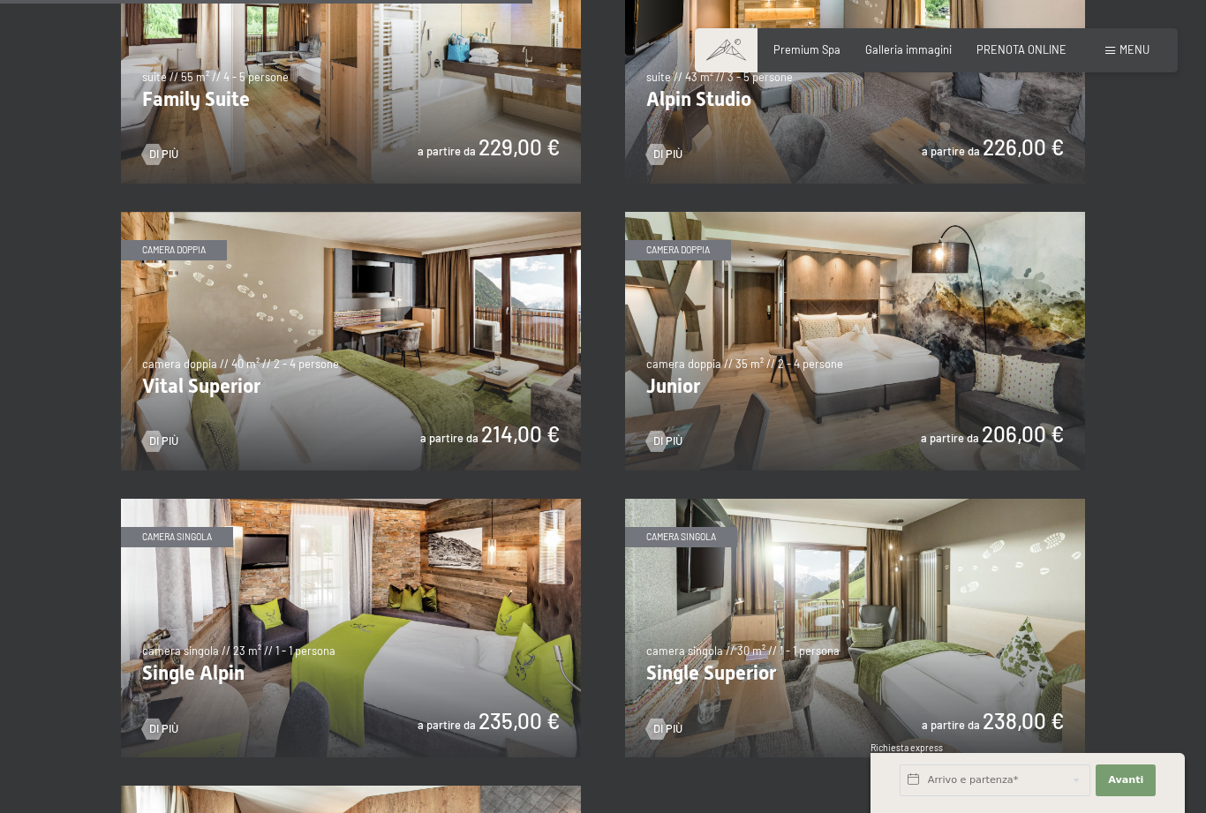
click at [883, 337] on img at bounding box center [855, 341] width 460 height 259
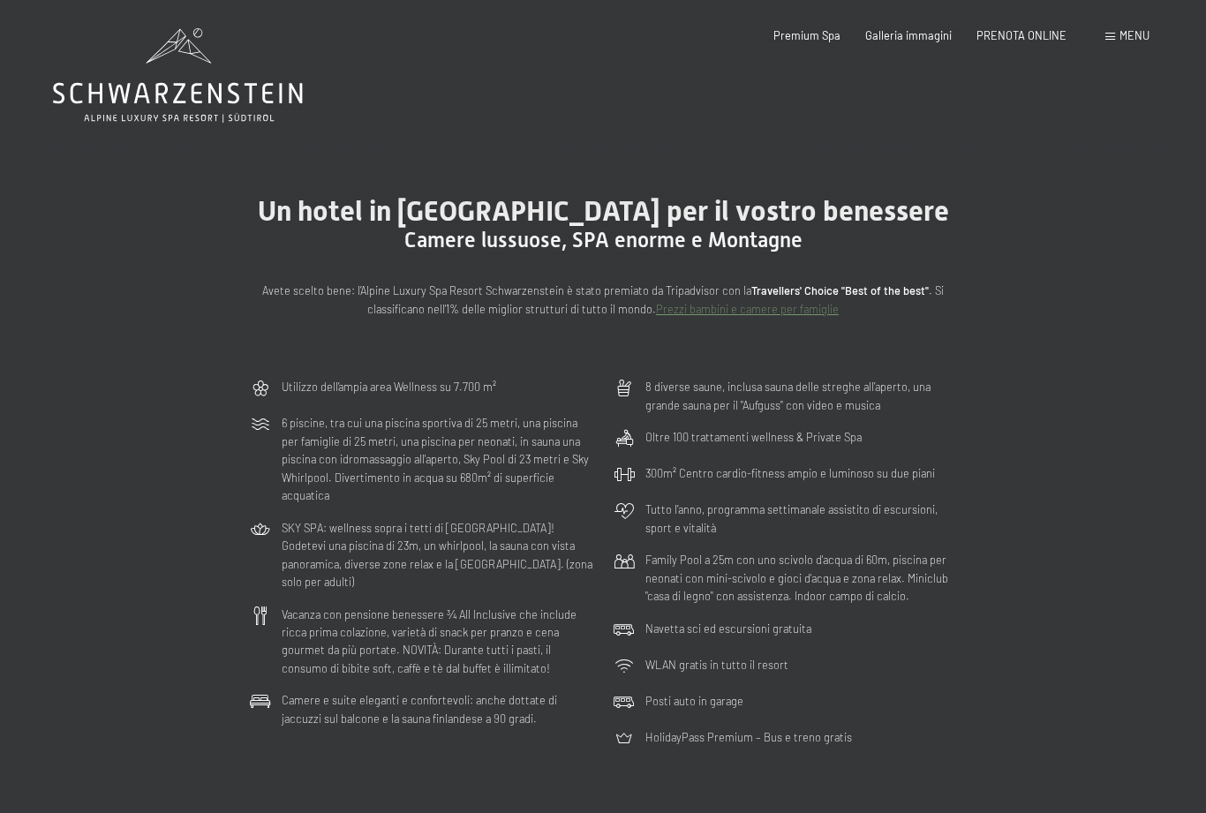
click at [1028, 33] on span "PRENOTA ONLINE" at bounding box center [1022, 35] width 90 height 14
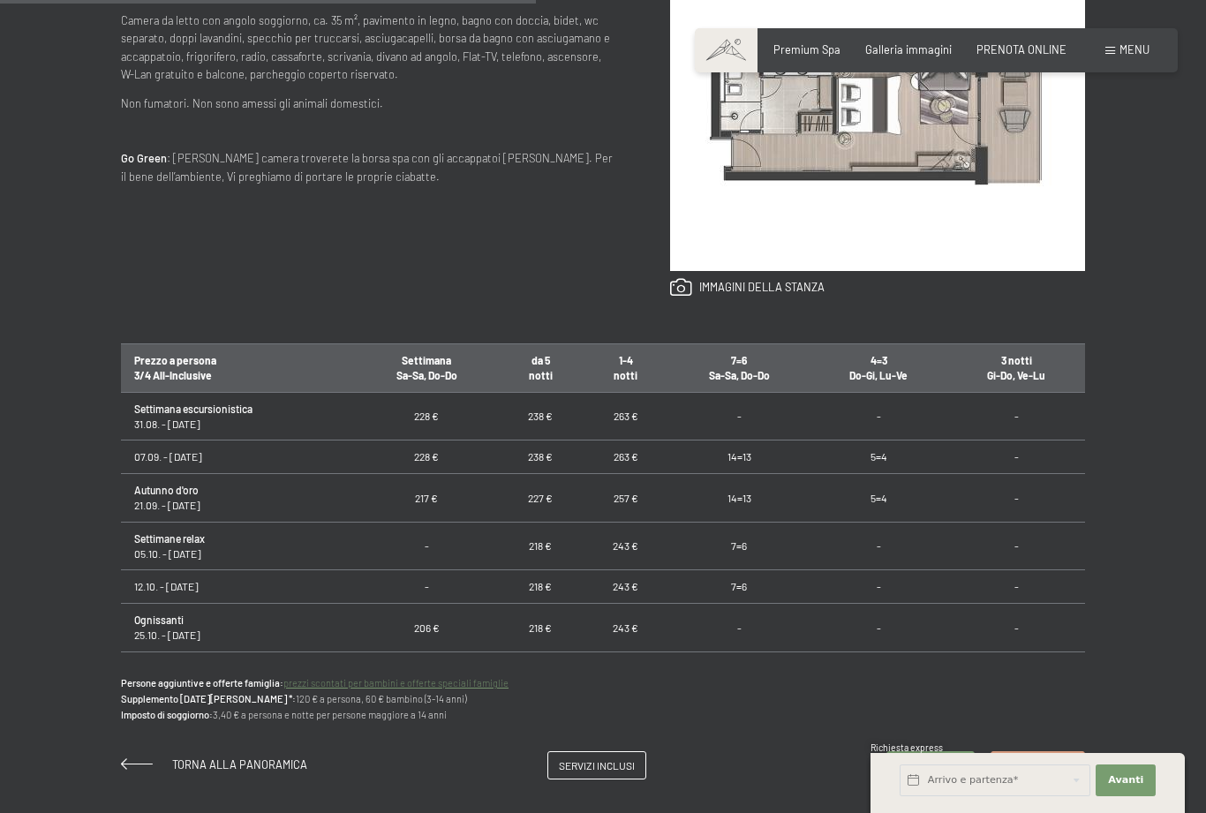
scroll to position [835, 0]
click at [922, 796] on input "text" at bounding box center [995, 781] width 191 height 32
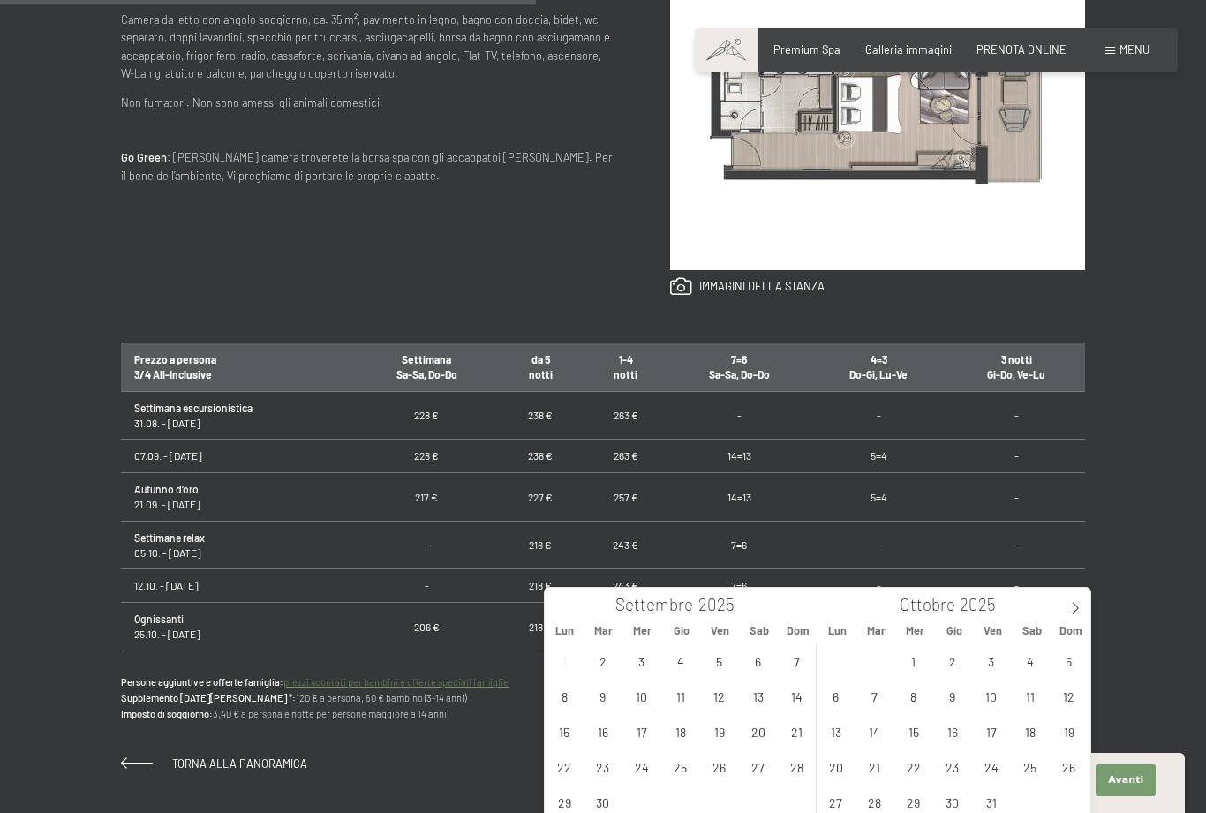
click at [1077, 610] on icon at bounding box center [1075, 608] width 12 height 12
click at [1073, 609] on icon at bounding box center [1075, 608] width 12 height 12
click at [1071, 774] on span "28" at bounding box center [1069, 767] width 34 height 34
type input "Dom. 28/12/2025"
click at [1076, 608] on icon at bounding box center [1075, 608] width 12 height 12
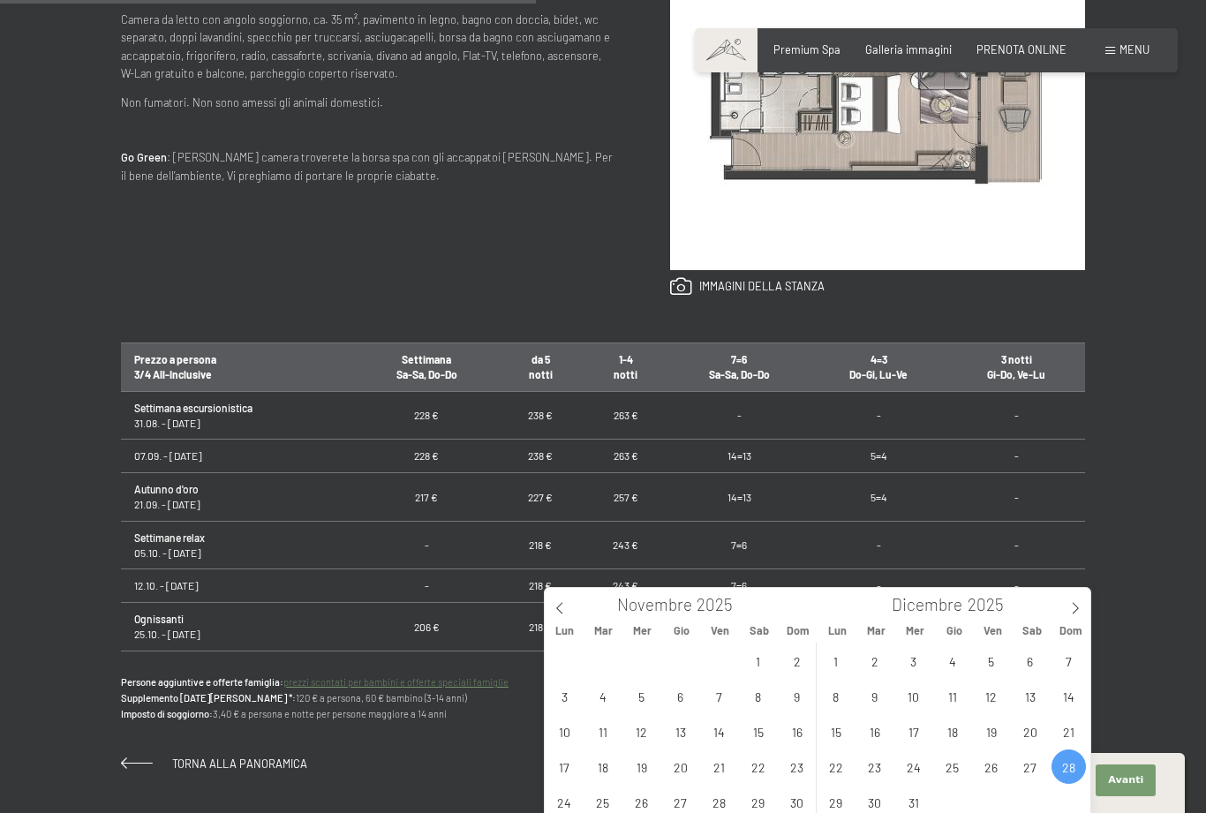
type input "2026"
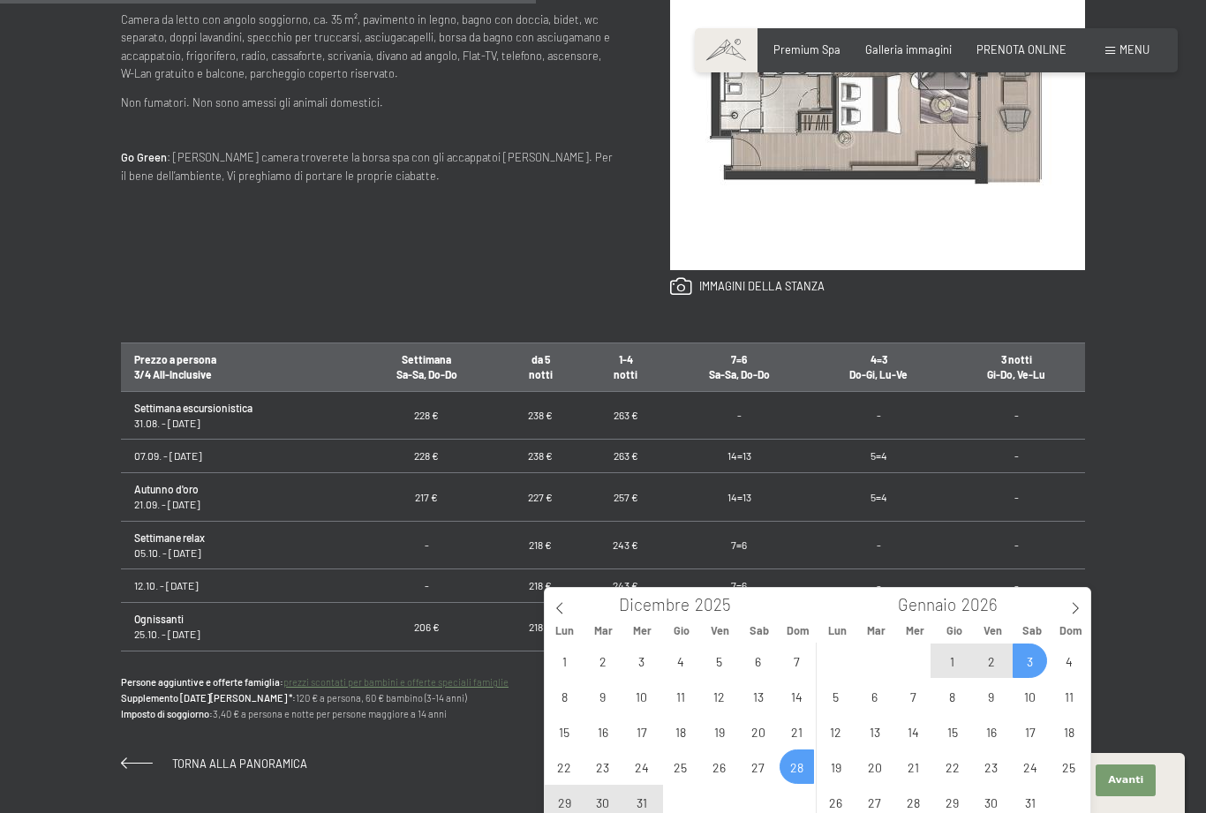
click at [1034, 663] on span "3" at bounding box center [1030, 661] width 34 height 34
type input "Dom. 28/12/2025 - Sab. 03/01/2026"
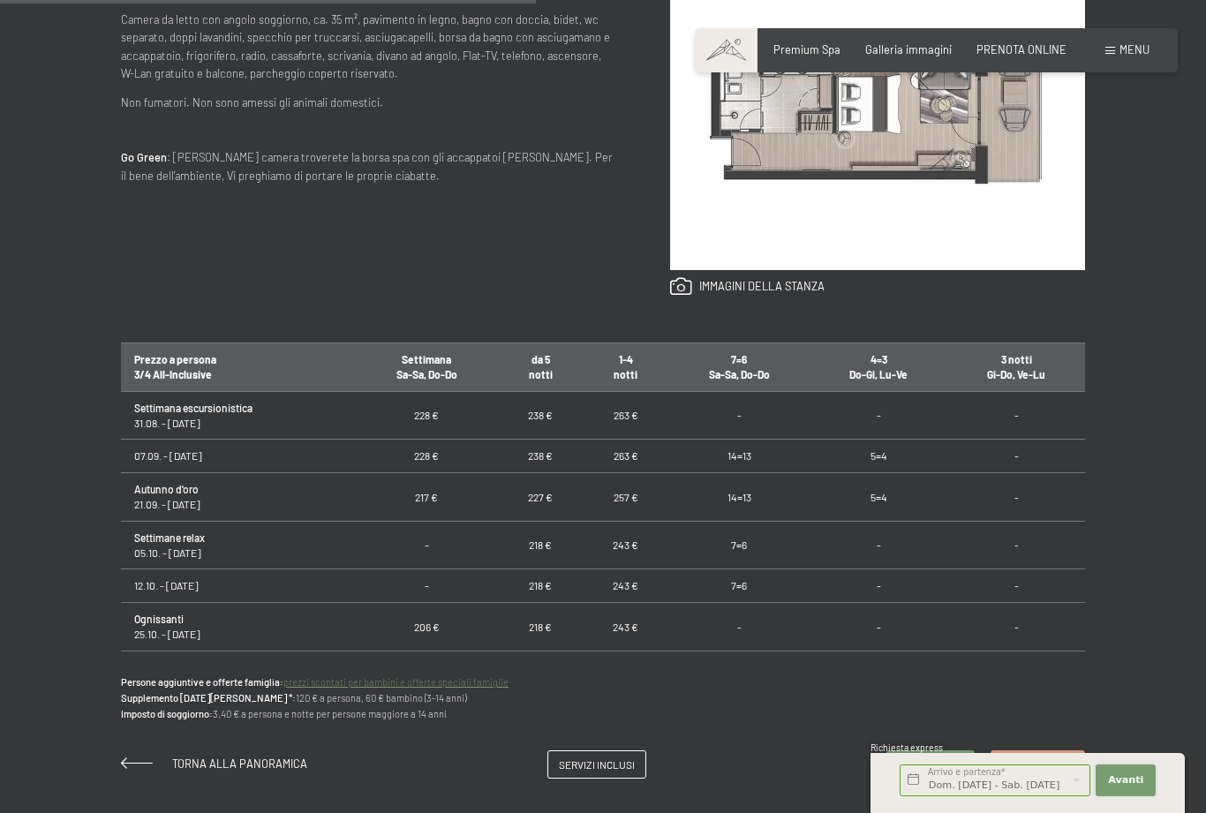
click at [1128, 788] on span "Avanti" at bounding box center [1125, 781] width 35 height 14
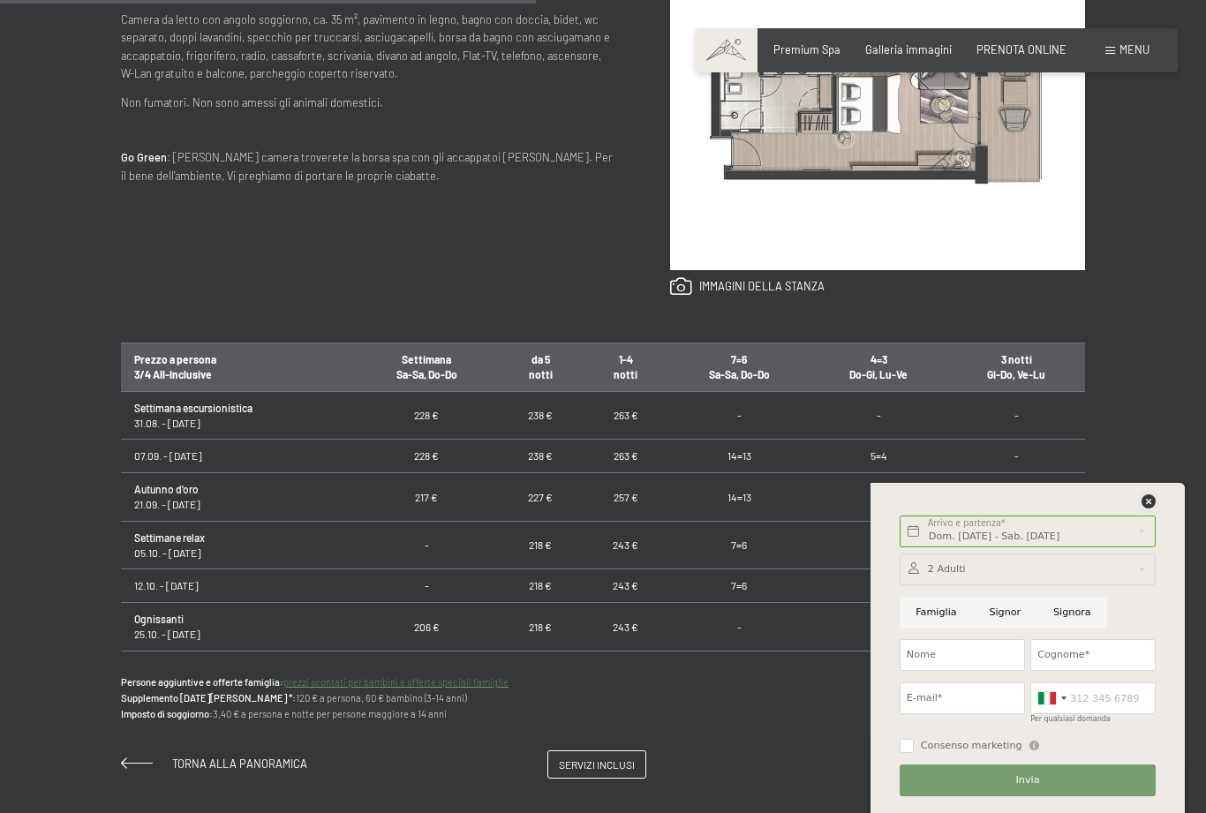
click at [1151, 509] on icon at bounding box center [1149, 501] width 14 height 14
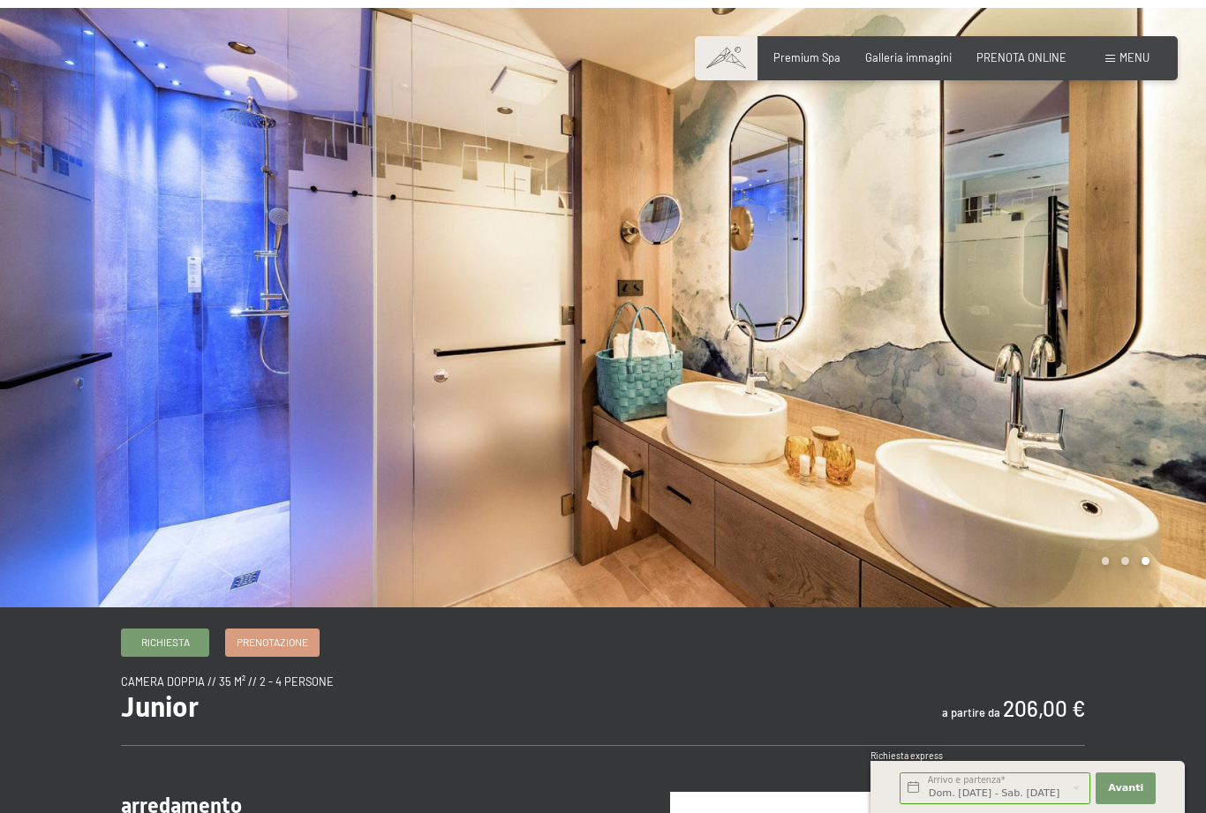
scroll to position [0, 0]
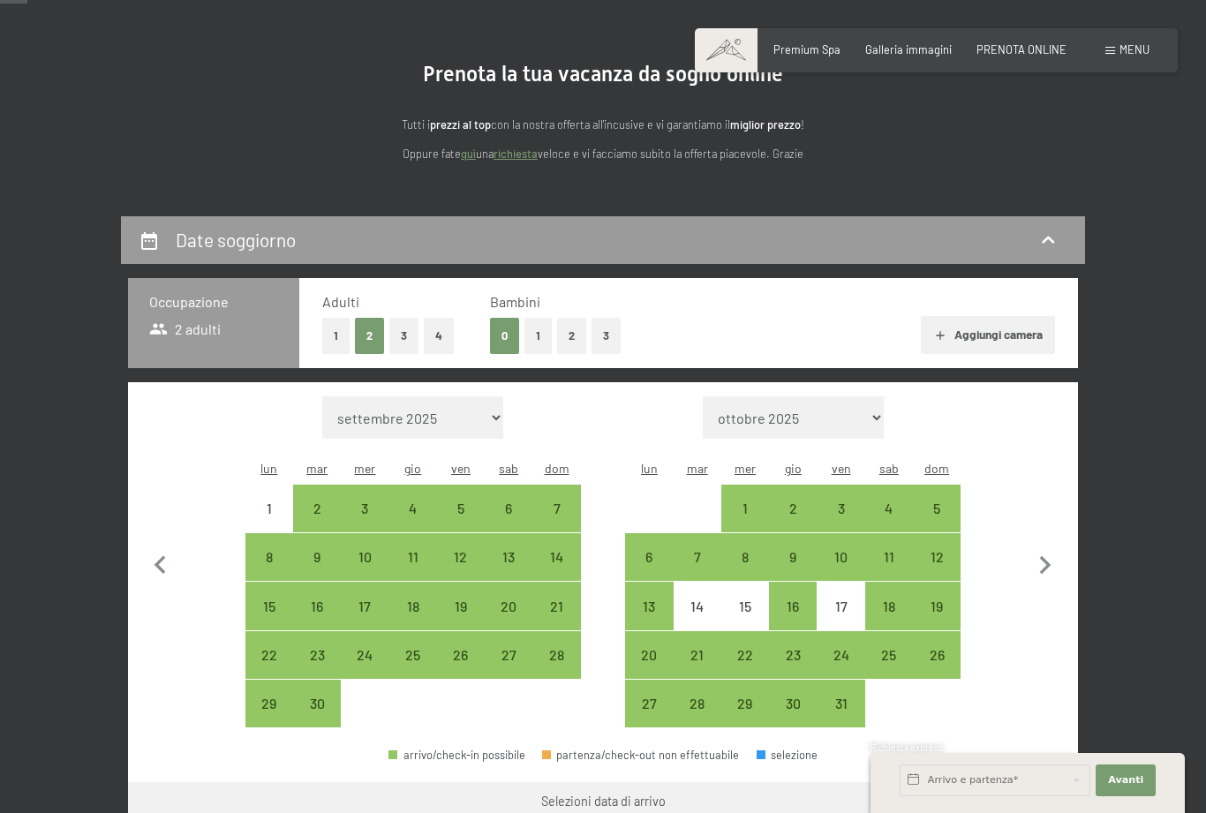
scroll to position [134, 0]
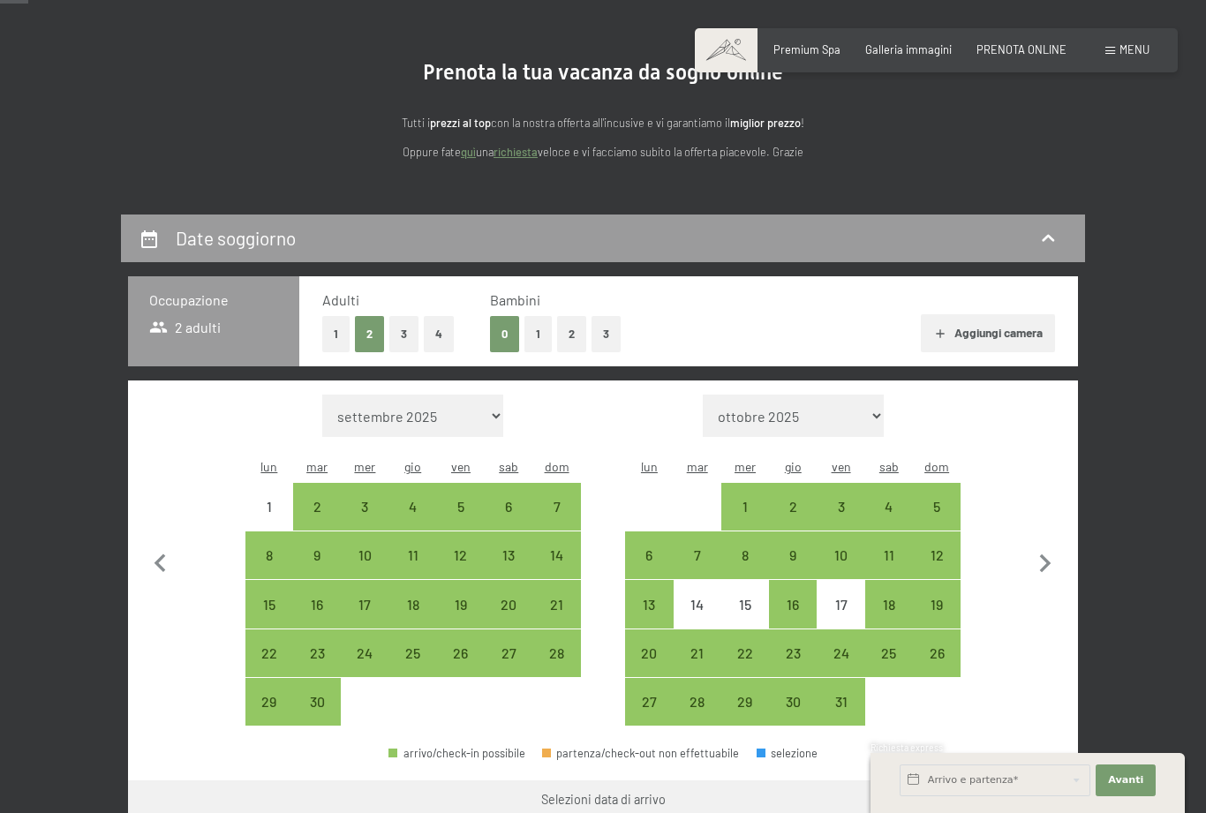
click at [1048, 557] on icon "button" at bounding box center [1045, 564] width 37 height 37
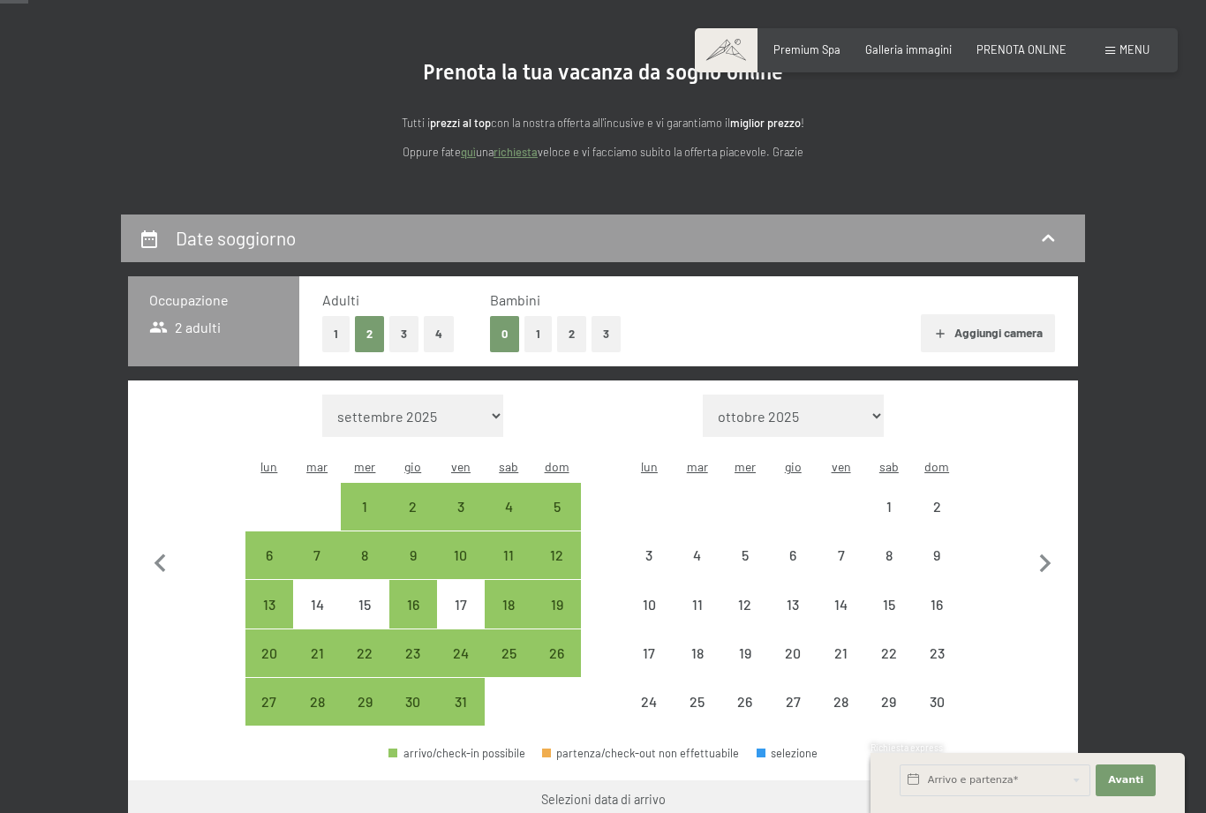
select select "2025-10-01"
select select "2025-11-01"
click at [1044, 553] on icon "button" at bounding box center [1045, 564] width 37 height 37
select select "2025-11-01"
select select "2025-12-01"
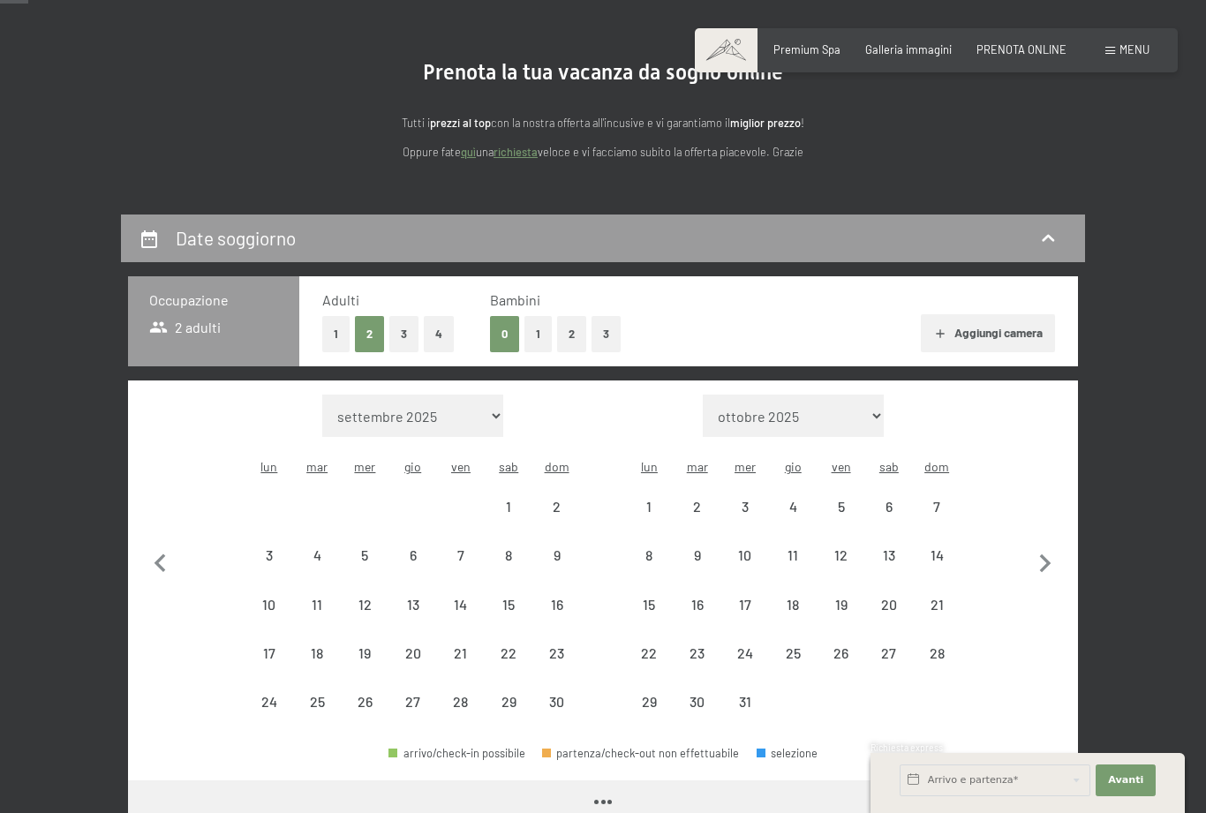
select select "2025-11-01"
select select "2025-12-01"
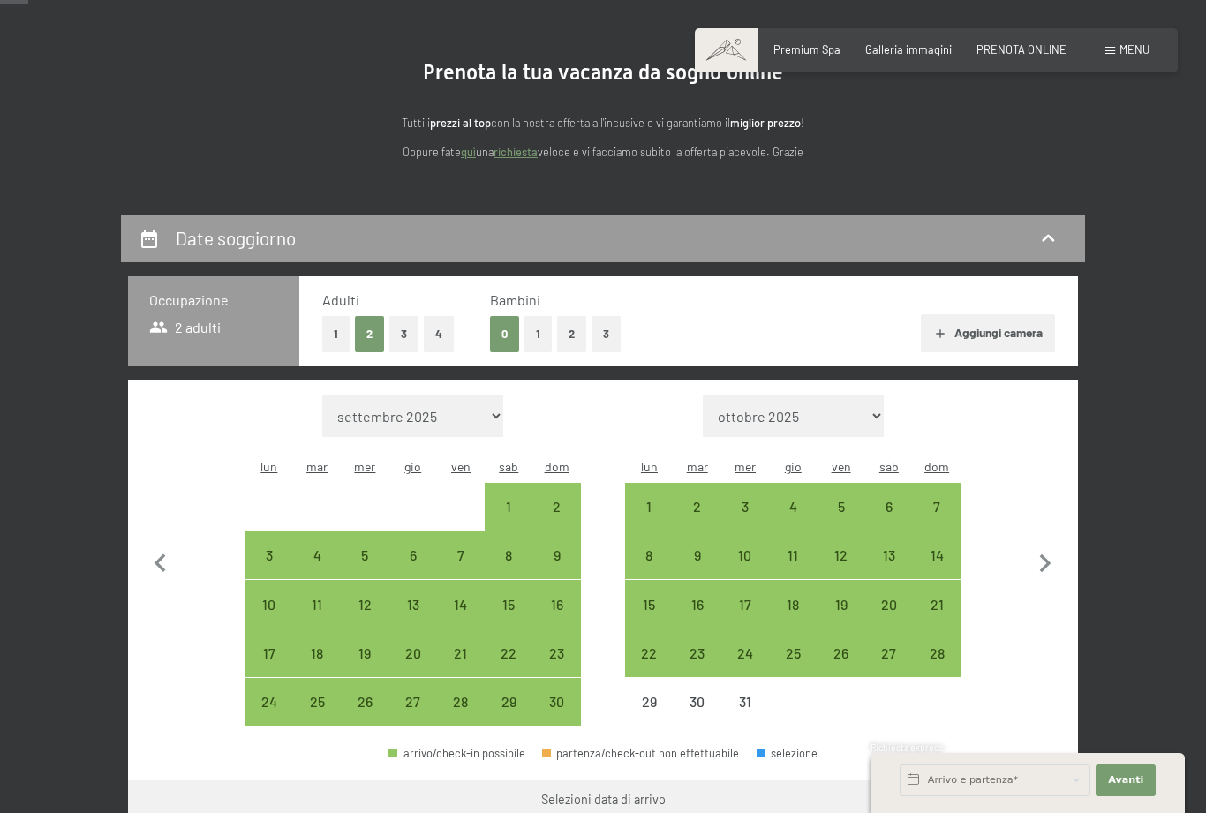
click at [947, 646] on div "28" at bounding box center [937, 668] width 44 height 44
select select "2025-11-01"
select select "2025-12-01"
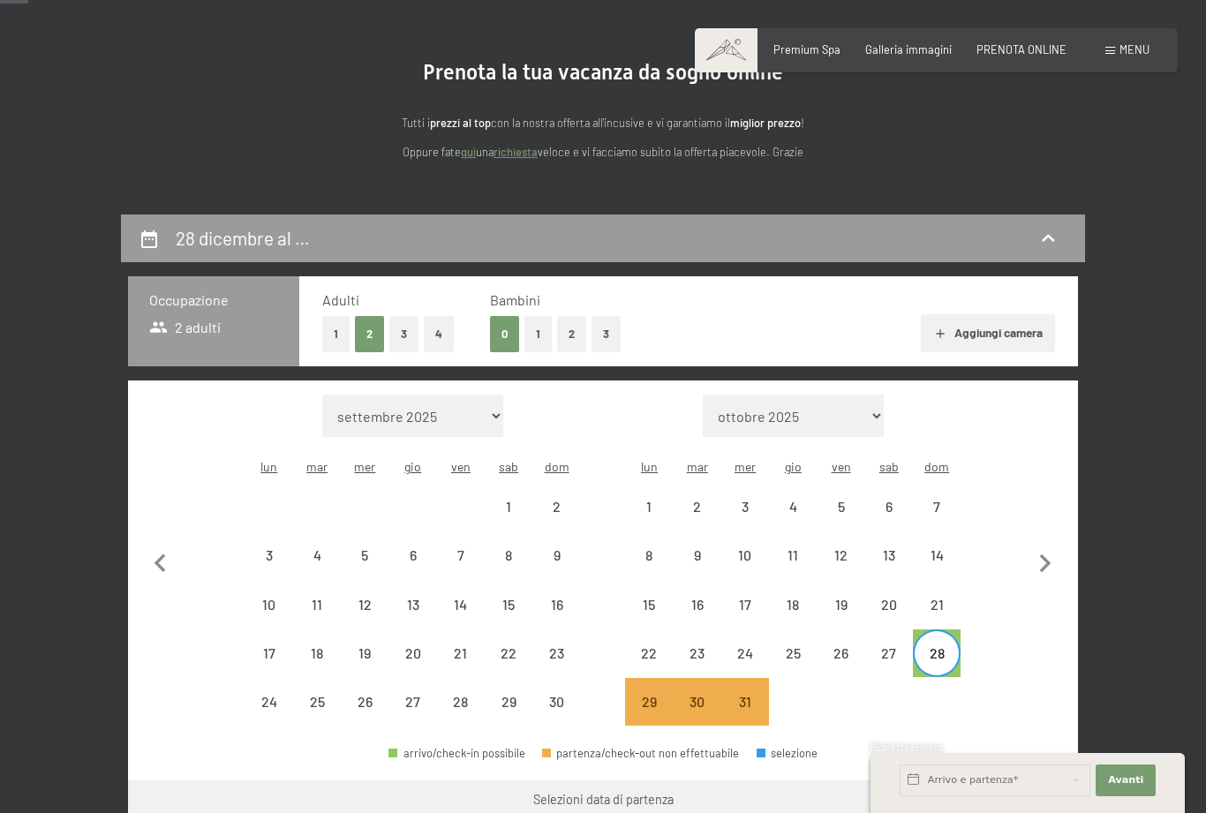
click at [1049, 557] on icon "button" at bounding box center [1045, 564] width 37 height 37
select select "2025-12-01"
select select "2026-01-01"
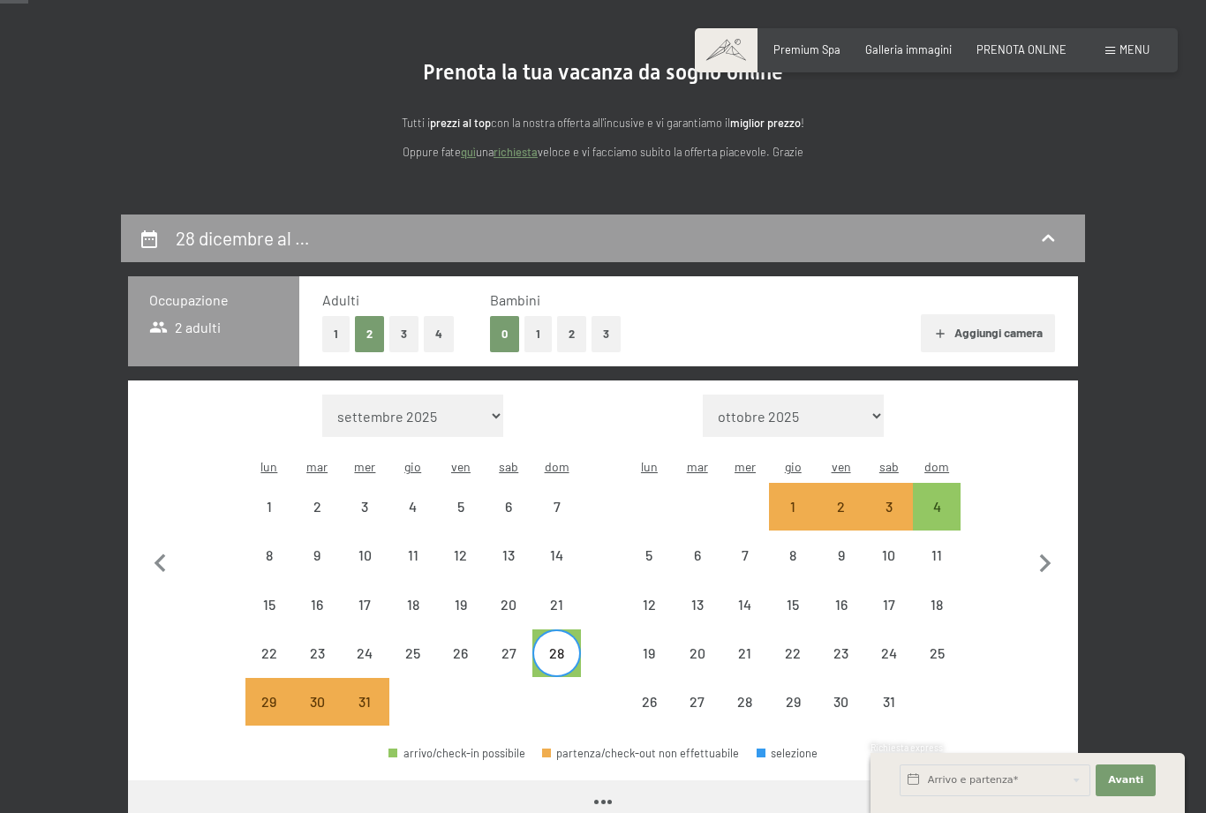
select select "2025-12-01"
select select "2026-01-01"
click at [890, 500] on div "3" at bounding box center [889, 522] width 44 height 44
select select "2025-12-01"
select select "2026-01-01"
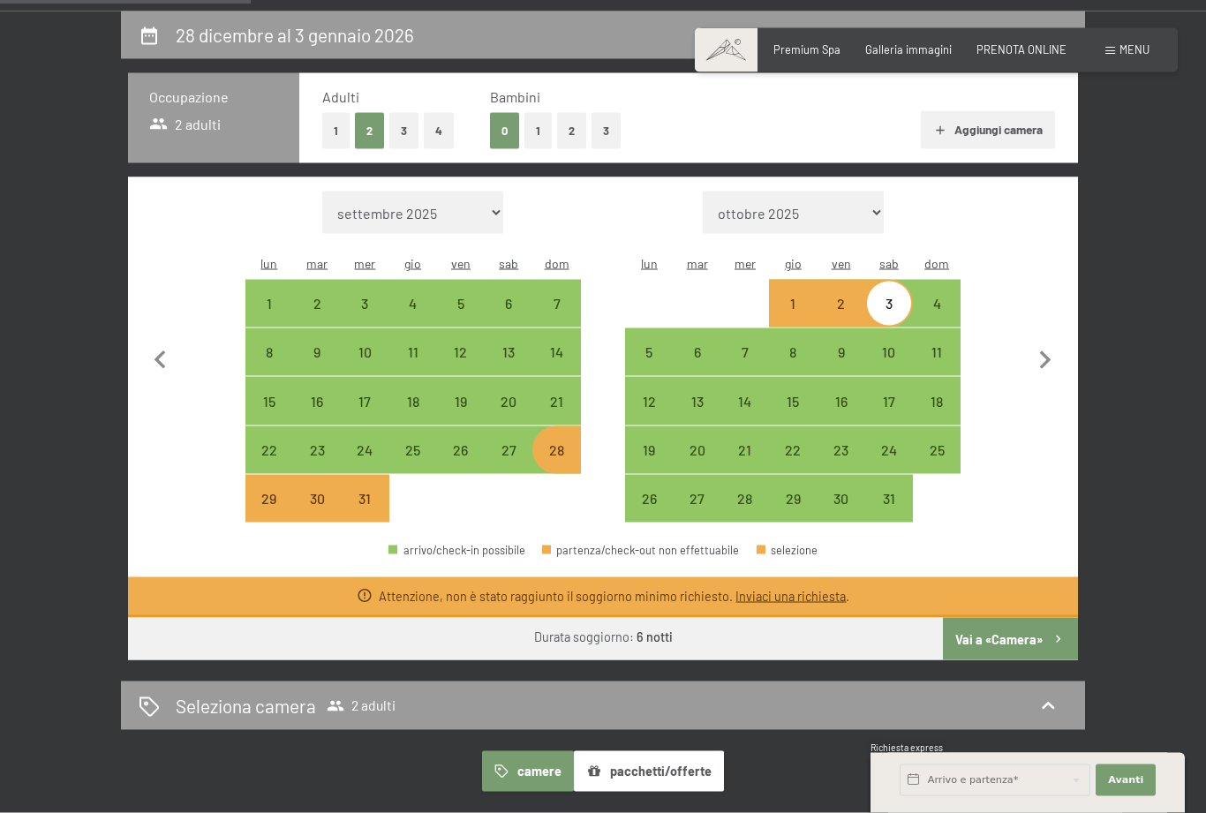
scroll to position [338, 0]
click at [1022, 617] on button "Vai a «Camera»" at bounding box center [1010, 638] width 135 height 42
select select "2025-12-01"
select select "2026-01-01"
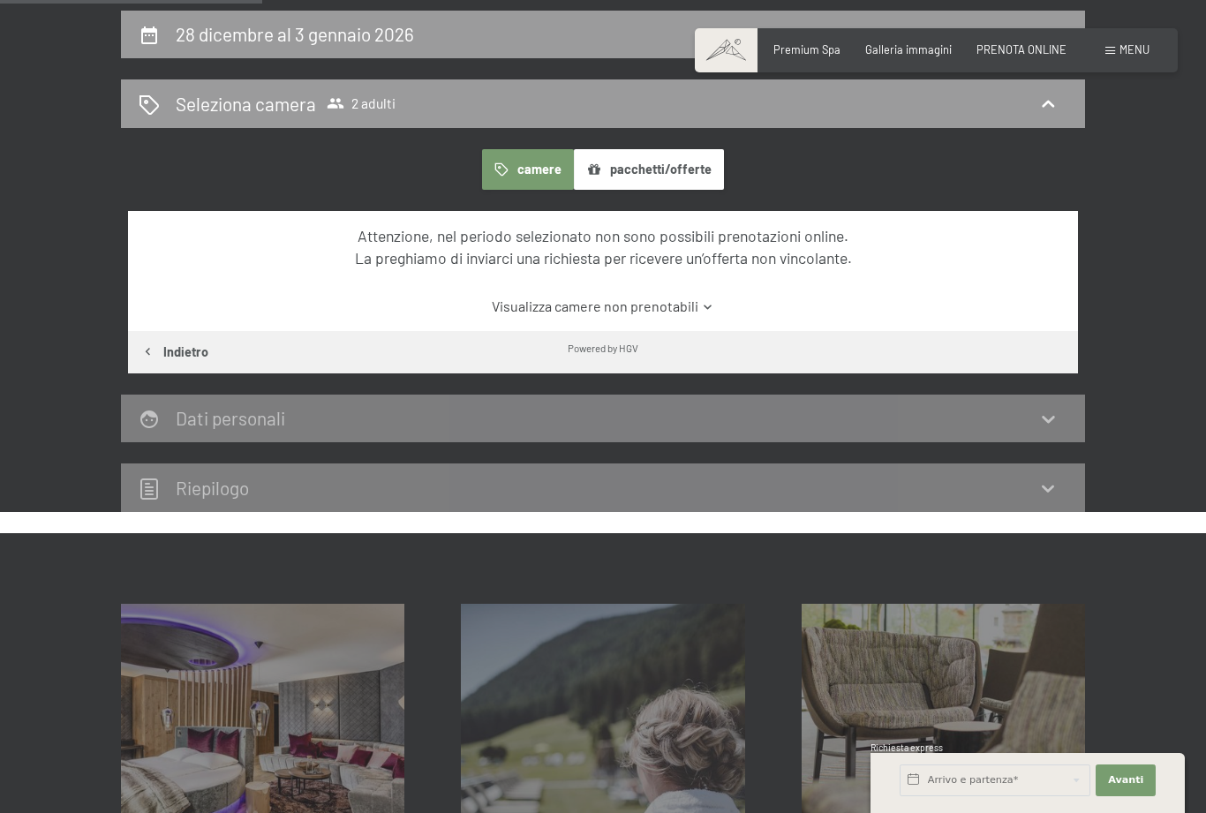
scroll to position [347, 0]
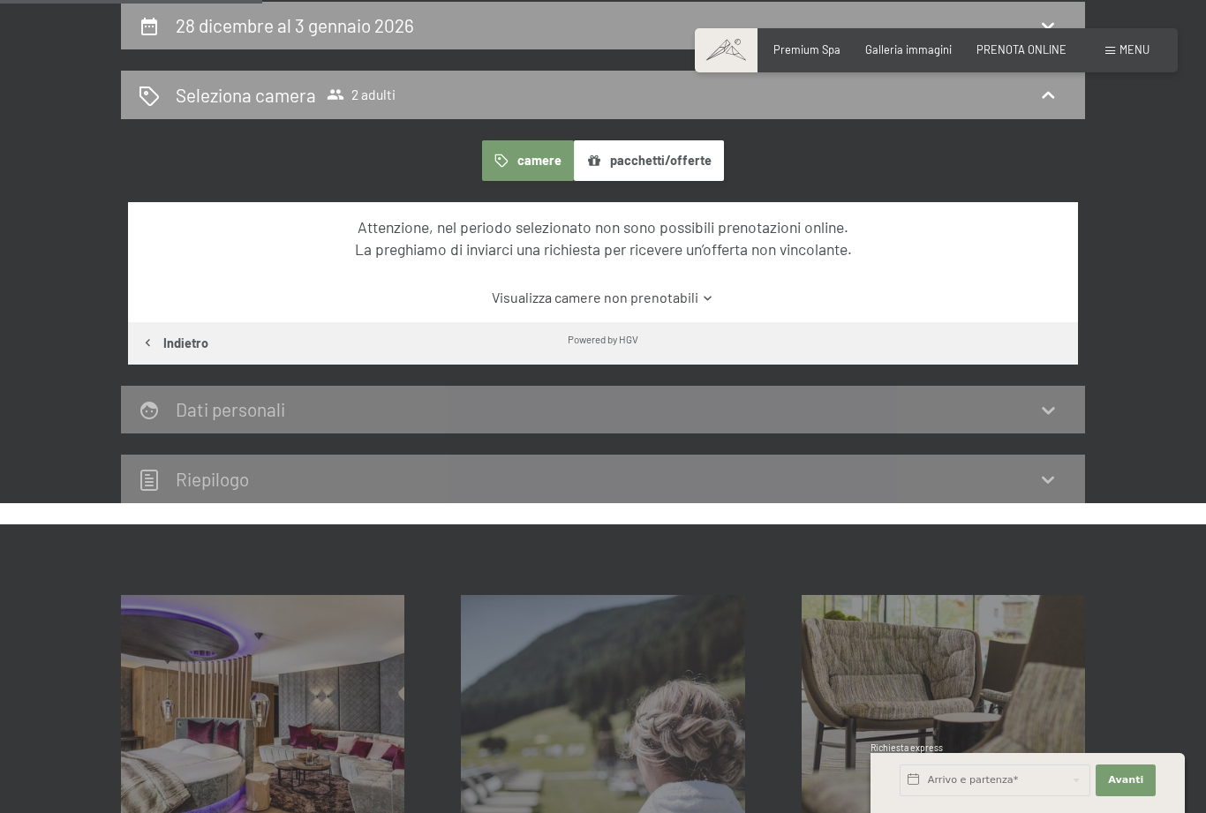
click at [1123, 49] on span "Menu" at bounding box center [1135, 49] width 30 height 14
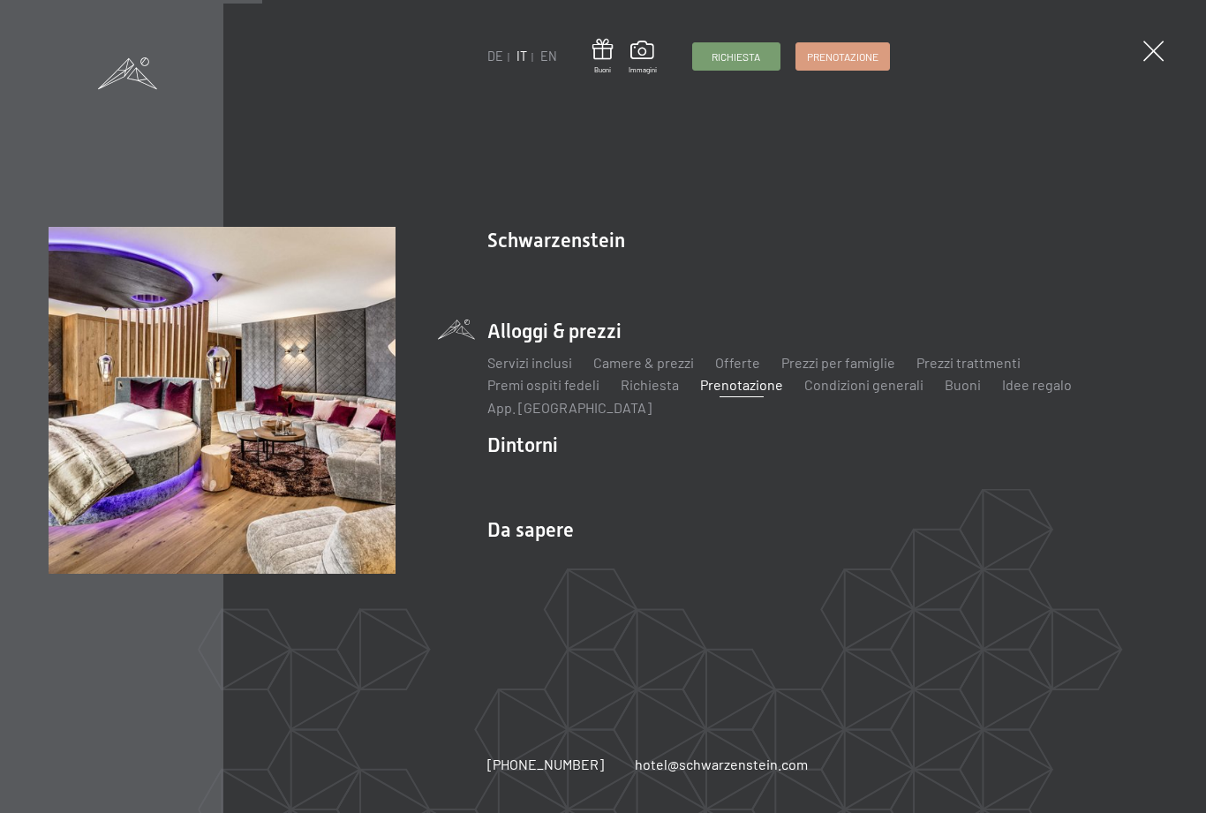
click at [547, 371] on link "Servizi inclusi" at bounding box center [529, 362] width 85 height 17
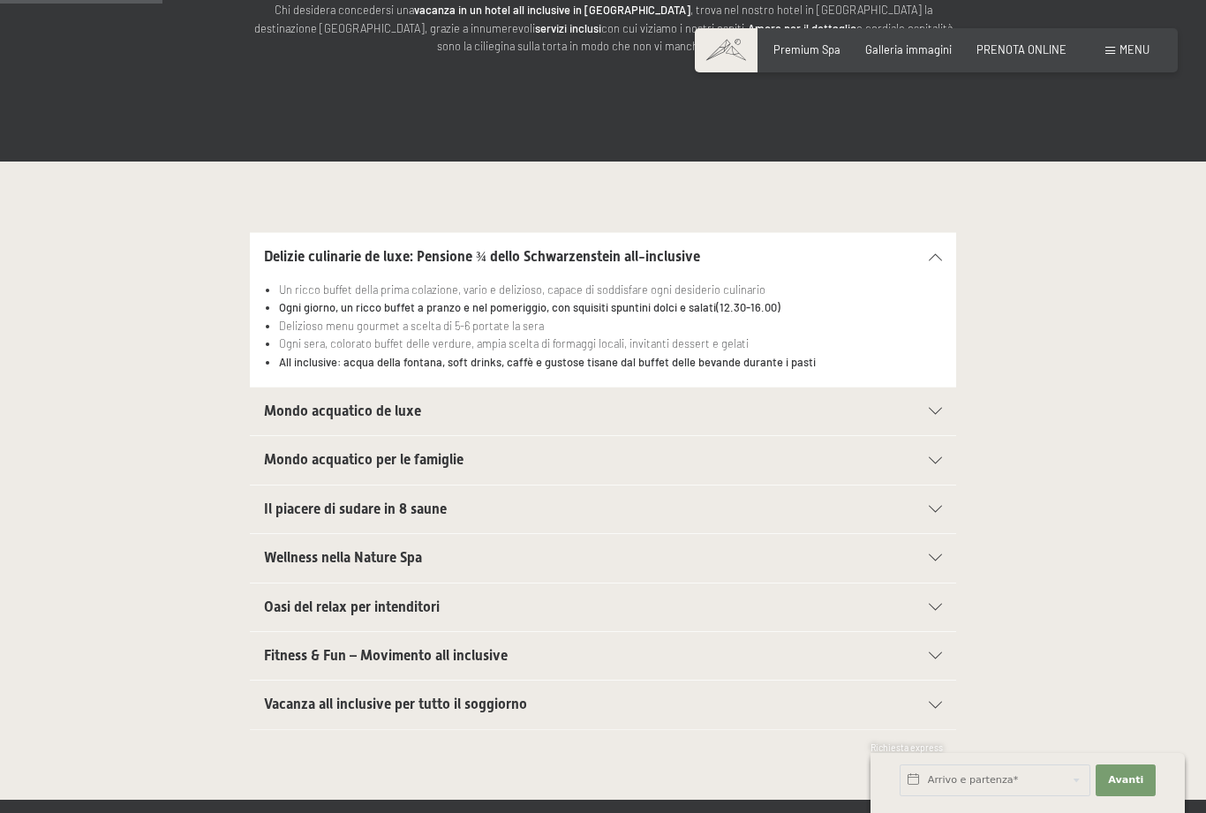
scroll to position [346, 0]
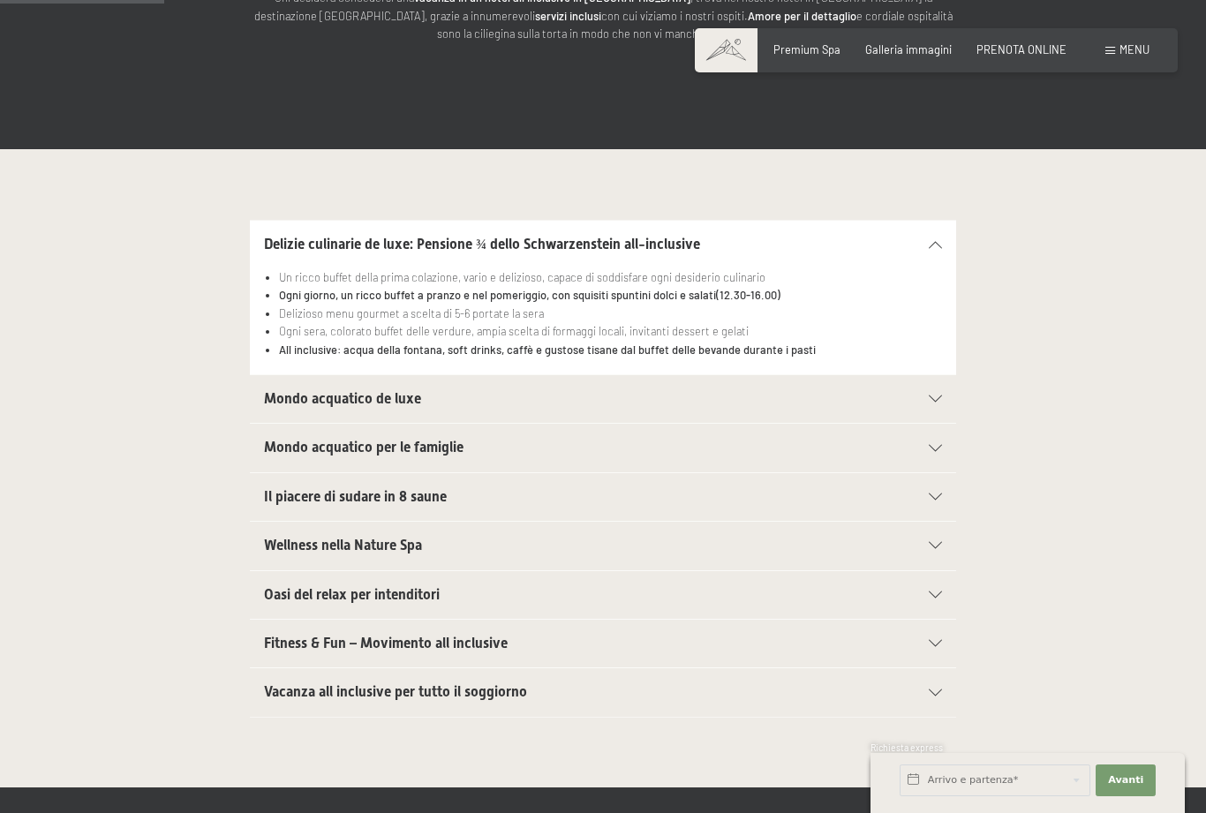
click at [941, 690] on icon at bounding box center [935, 693] width 13 height 7
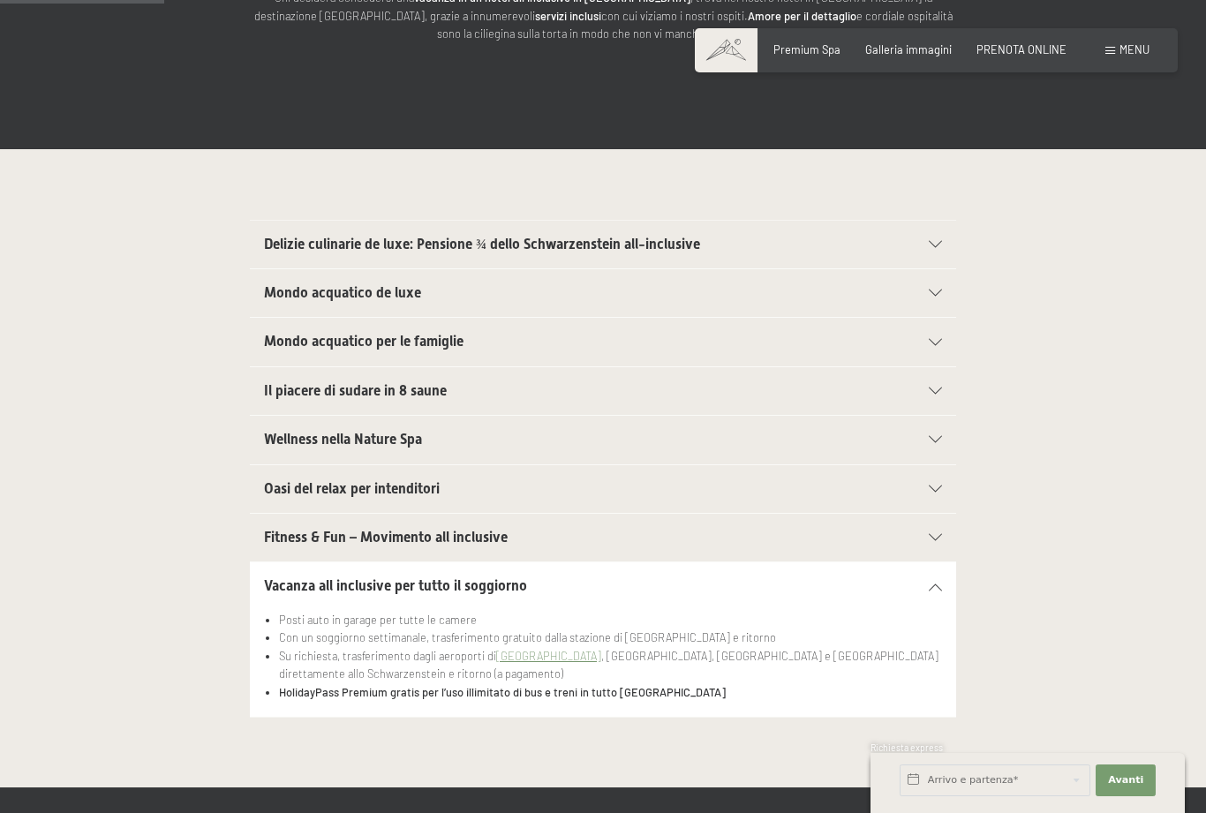
click at [937, 586] on icon at bounding box center [935, 587] width 13 height 7
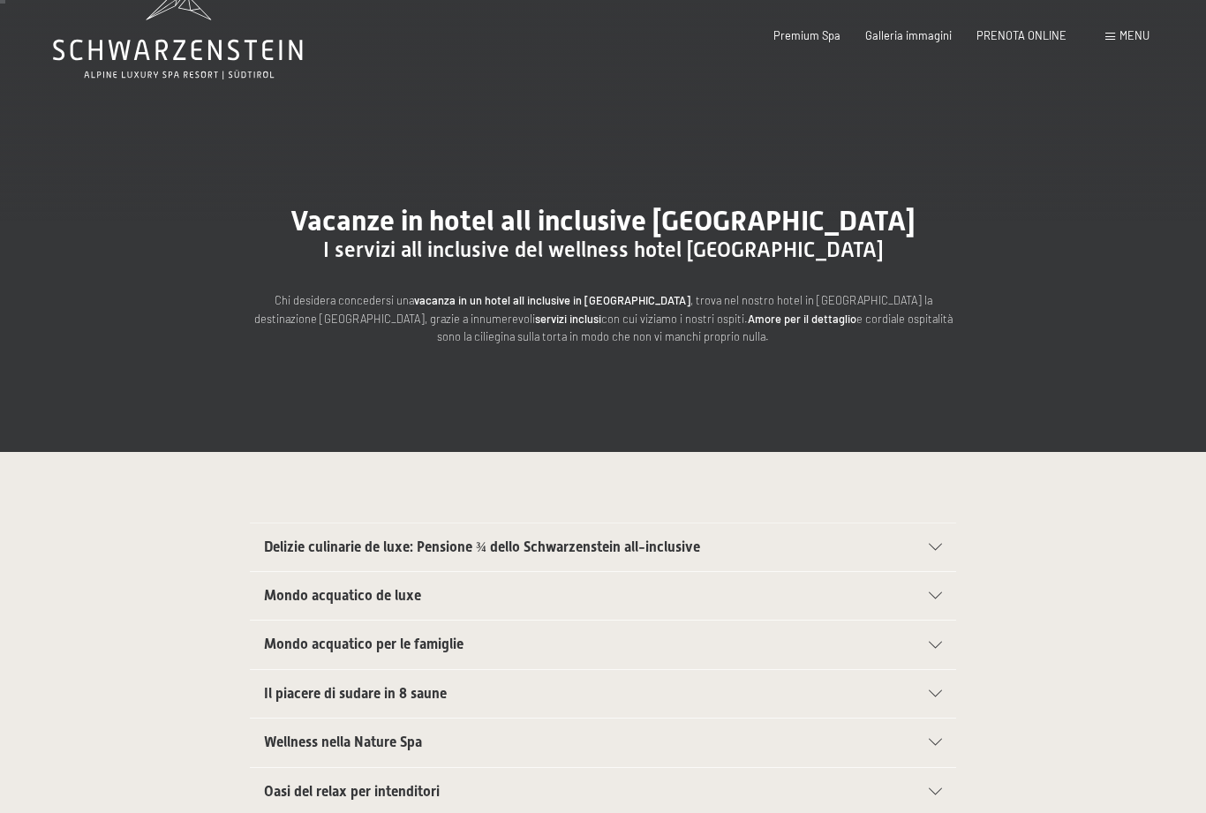
scroll to position [0, 0]
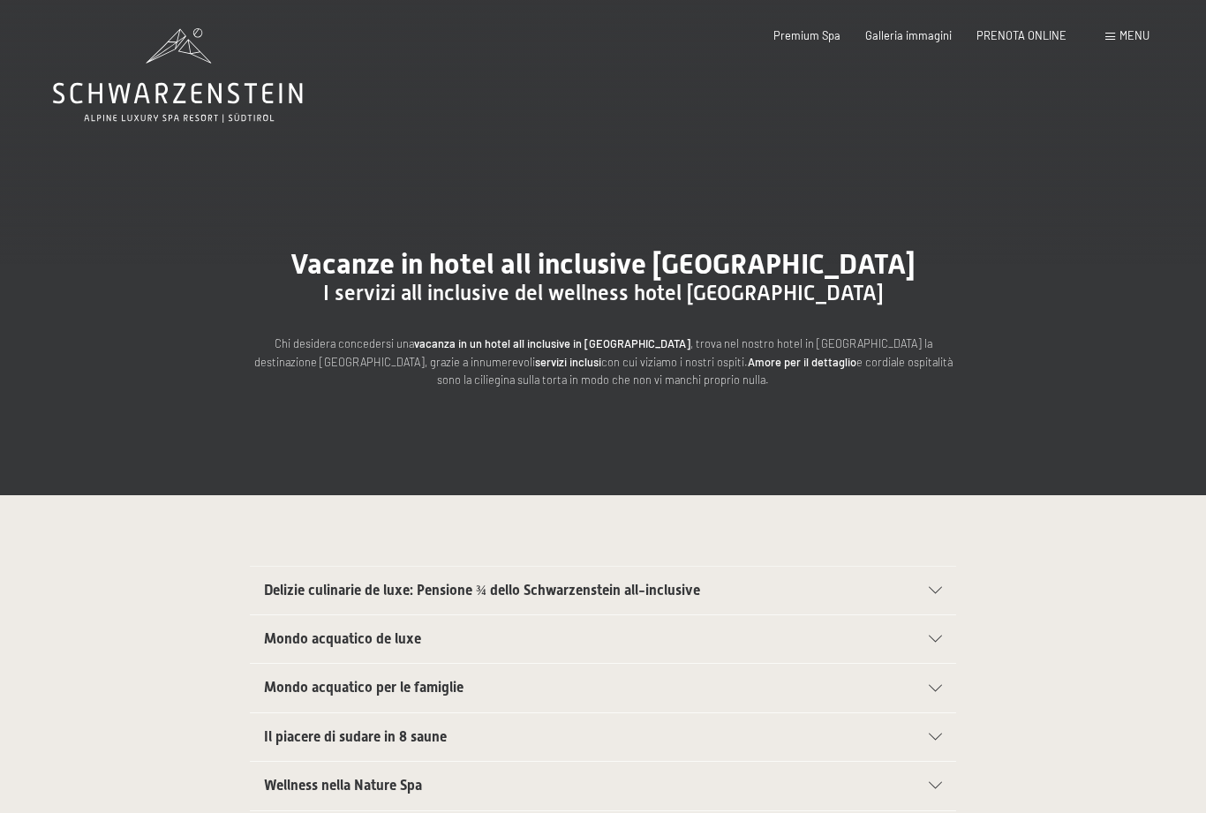
click at [1122, 40] on span "Menu" at bounding box center [1135, 35] width 30 height 14
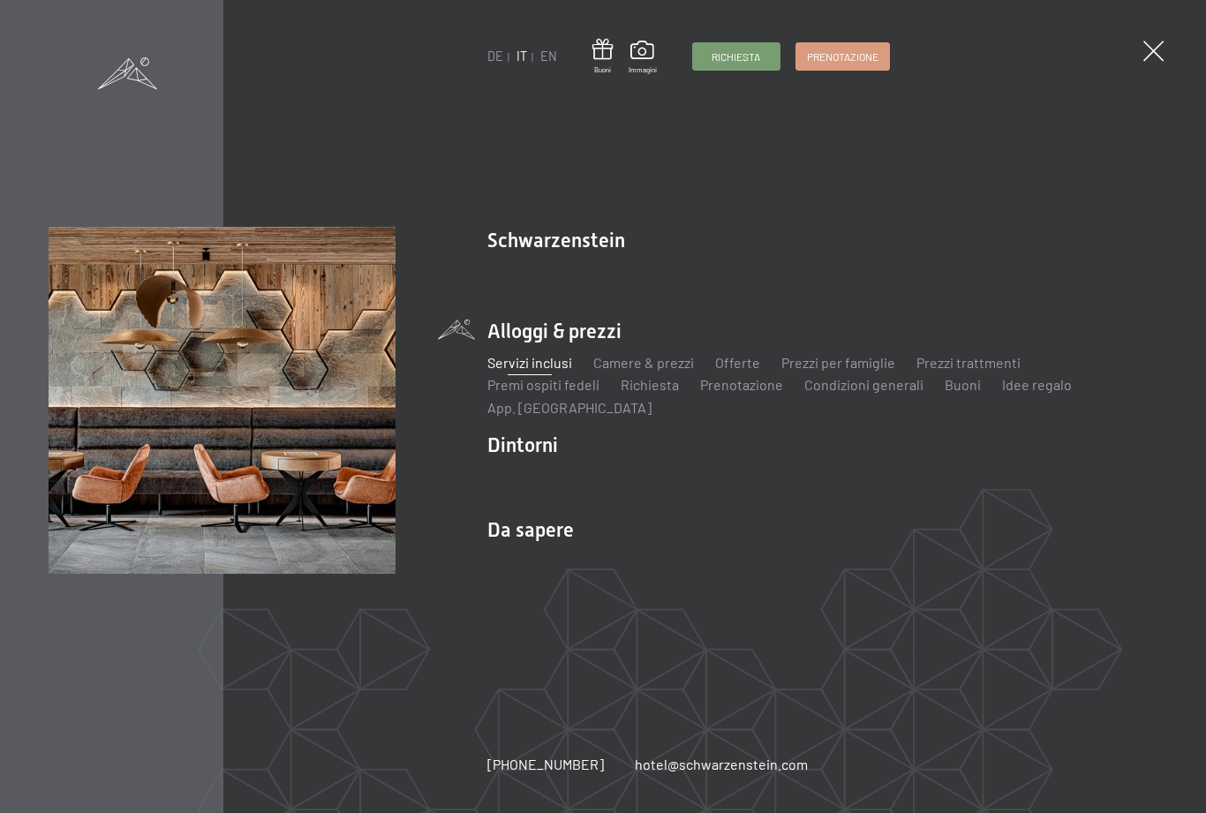
click at [555, 561] on link "Posizione & arrivo" at bounding box center [542, 560] width 111 height 17
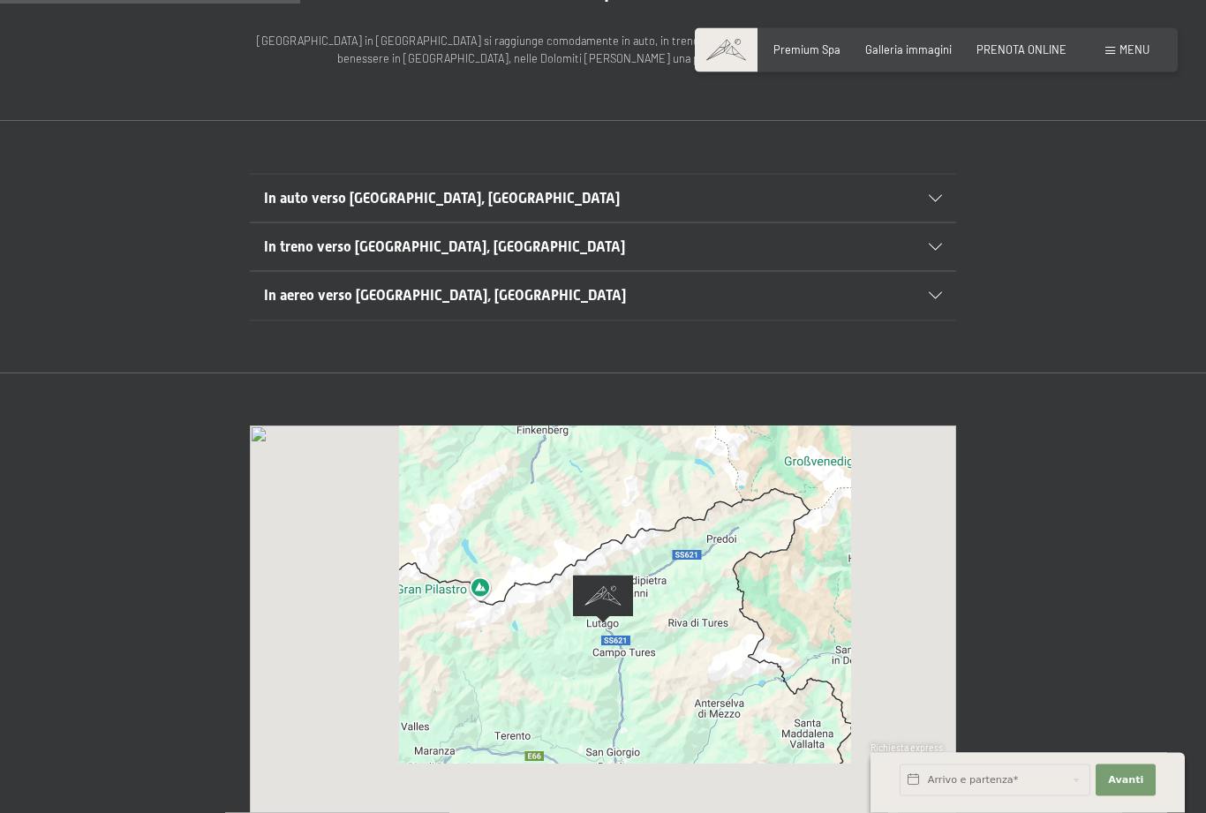
scroll to position [214, 0]
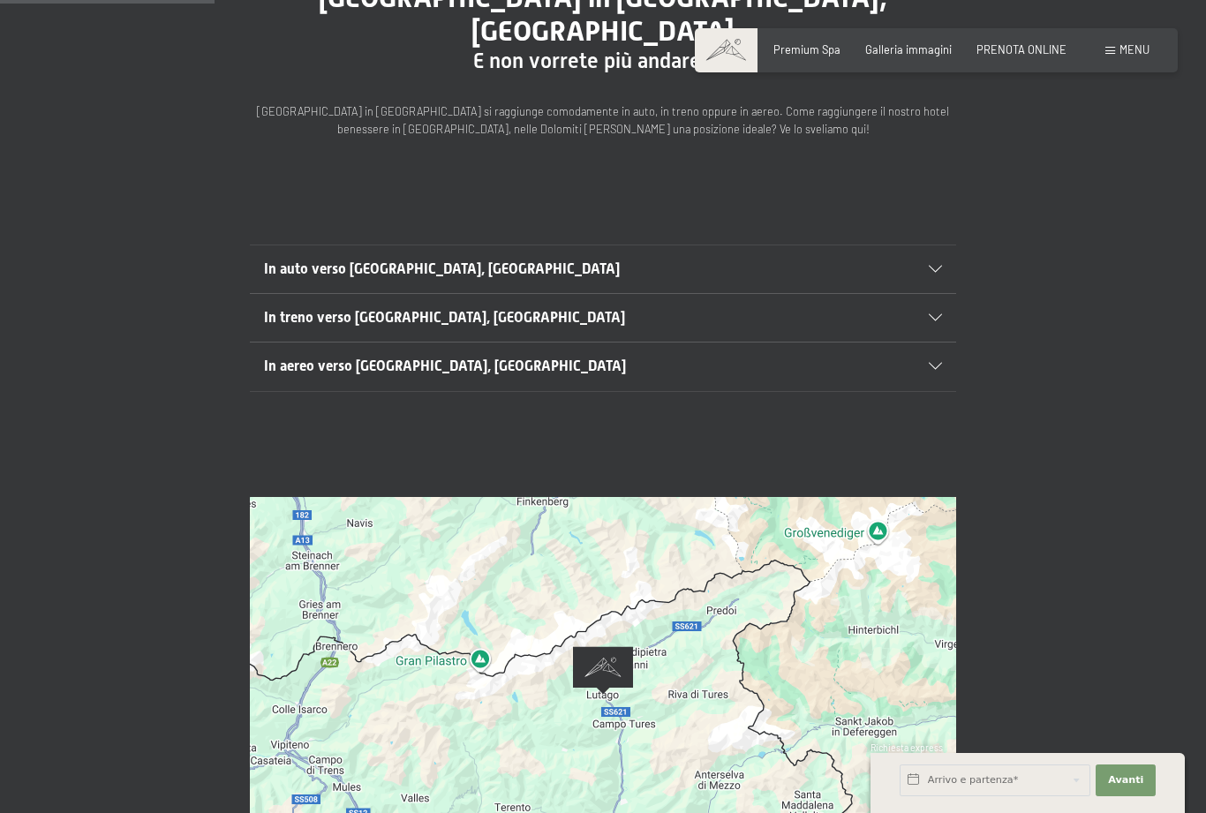
click at [930, 266] on icon at bounding box center [935, 269] width 13 height 7
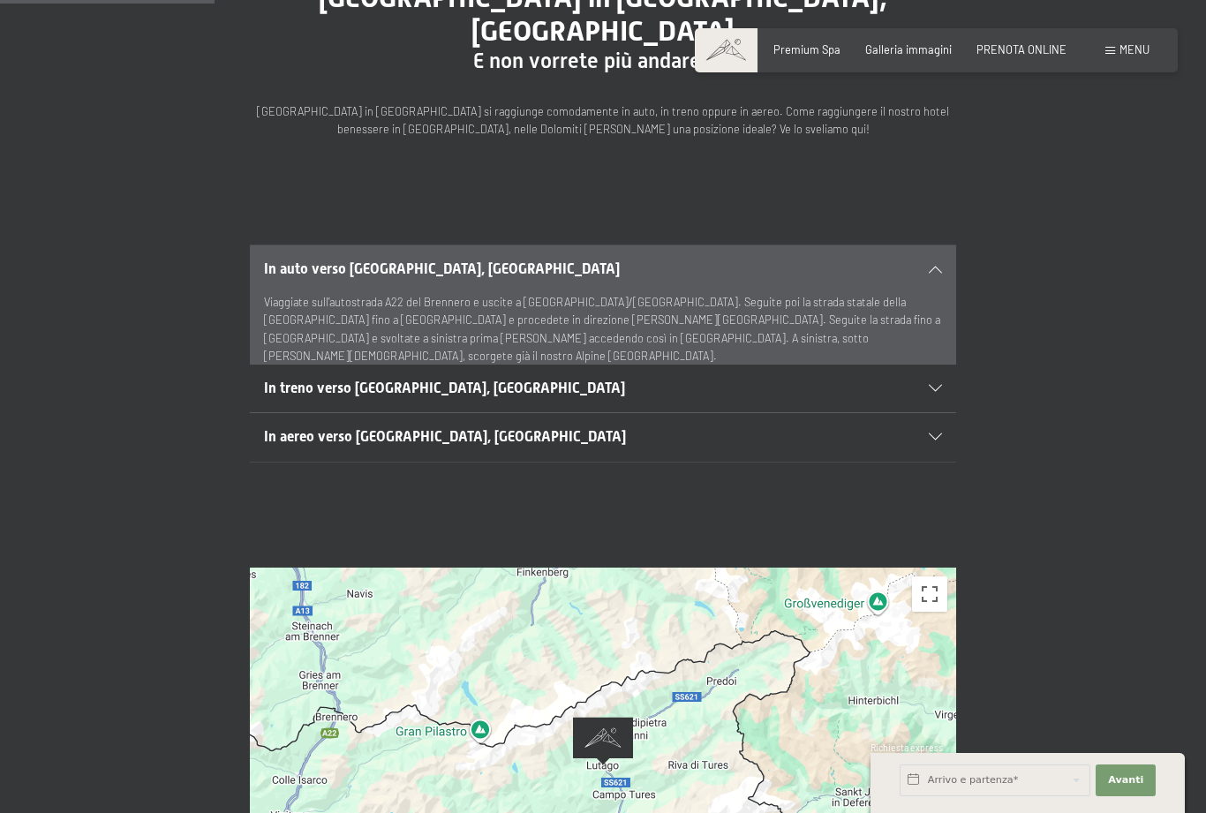
click at [935, 385] on icon at bounding box center [935, 388] width 13 height 7
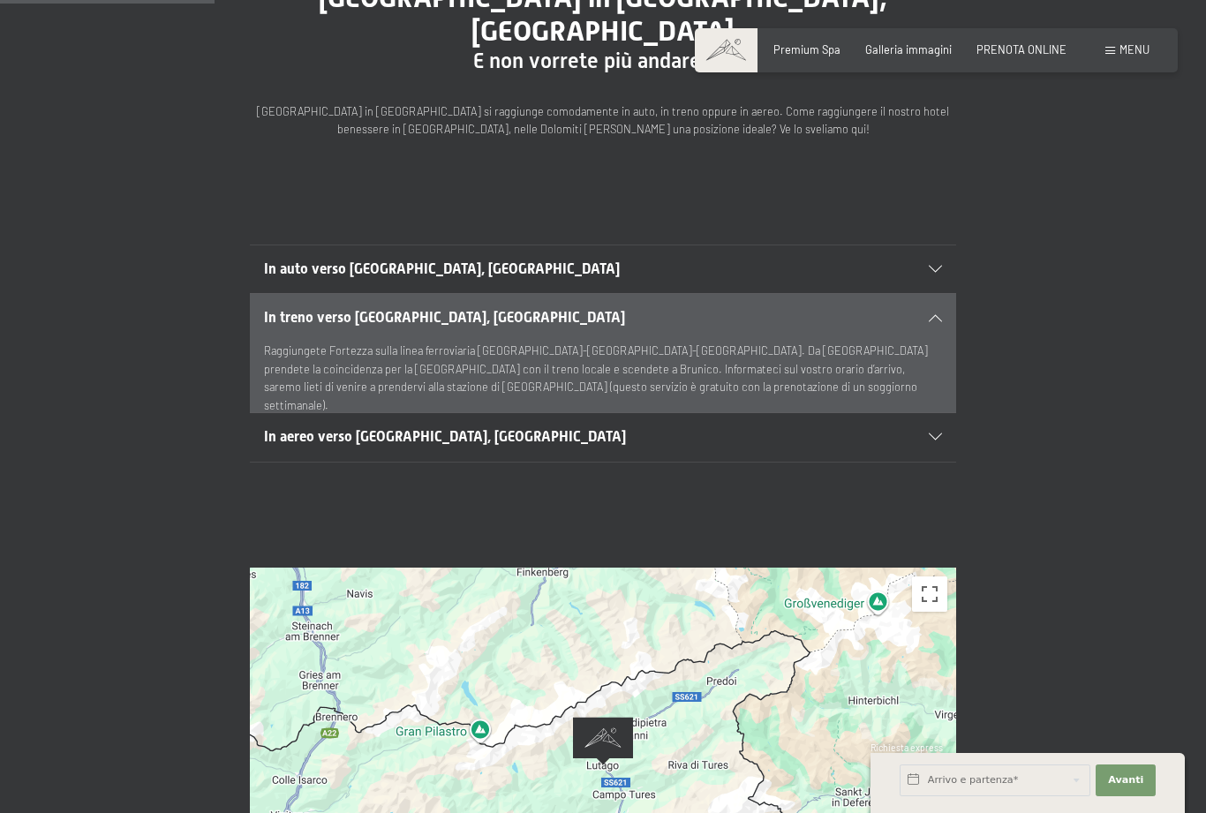
click at [936, 245] on div "In auto verso [GEOGRAPHIC_DATA], [GEOGRAPHIC_DATA]" at bounding box center [603, 269] width 678 height 48
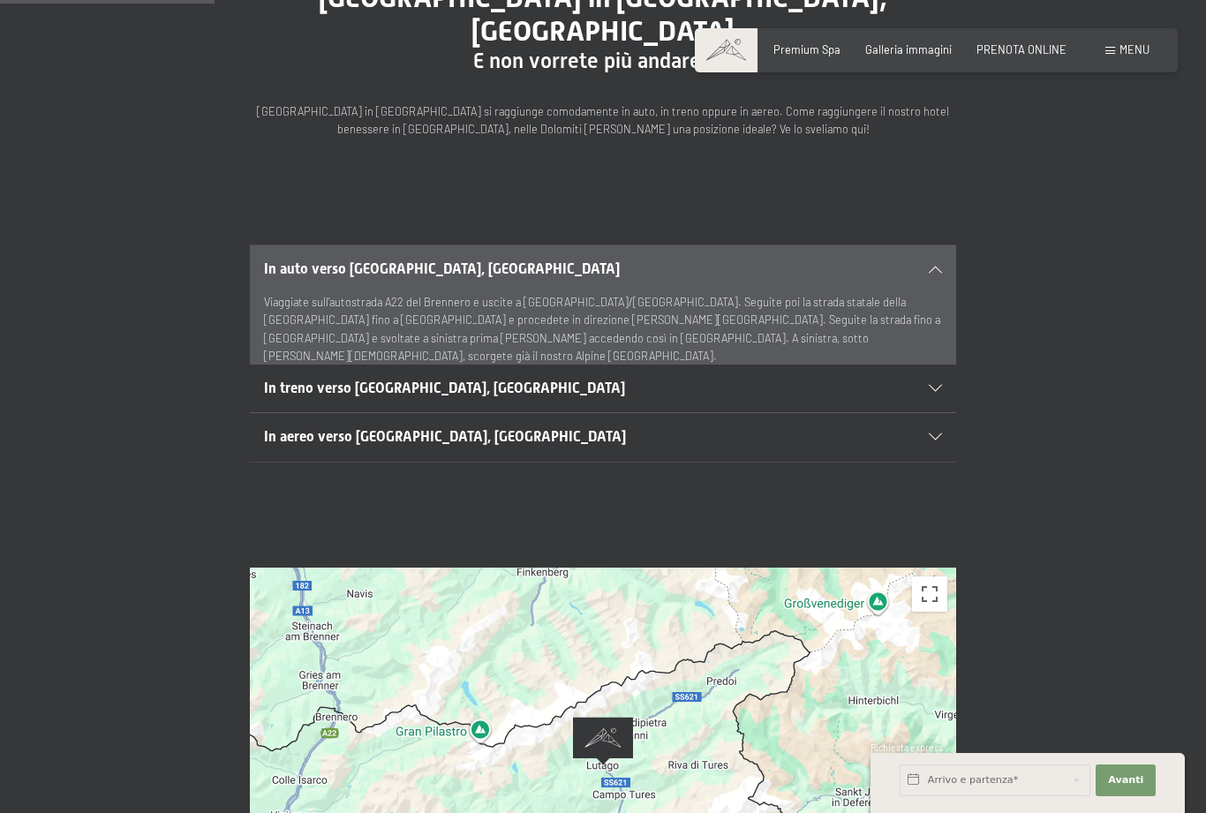
click at [934, 266] on icon at bounding box center [935, 269] width 13 height 7
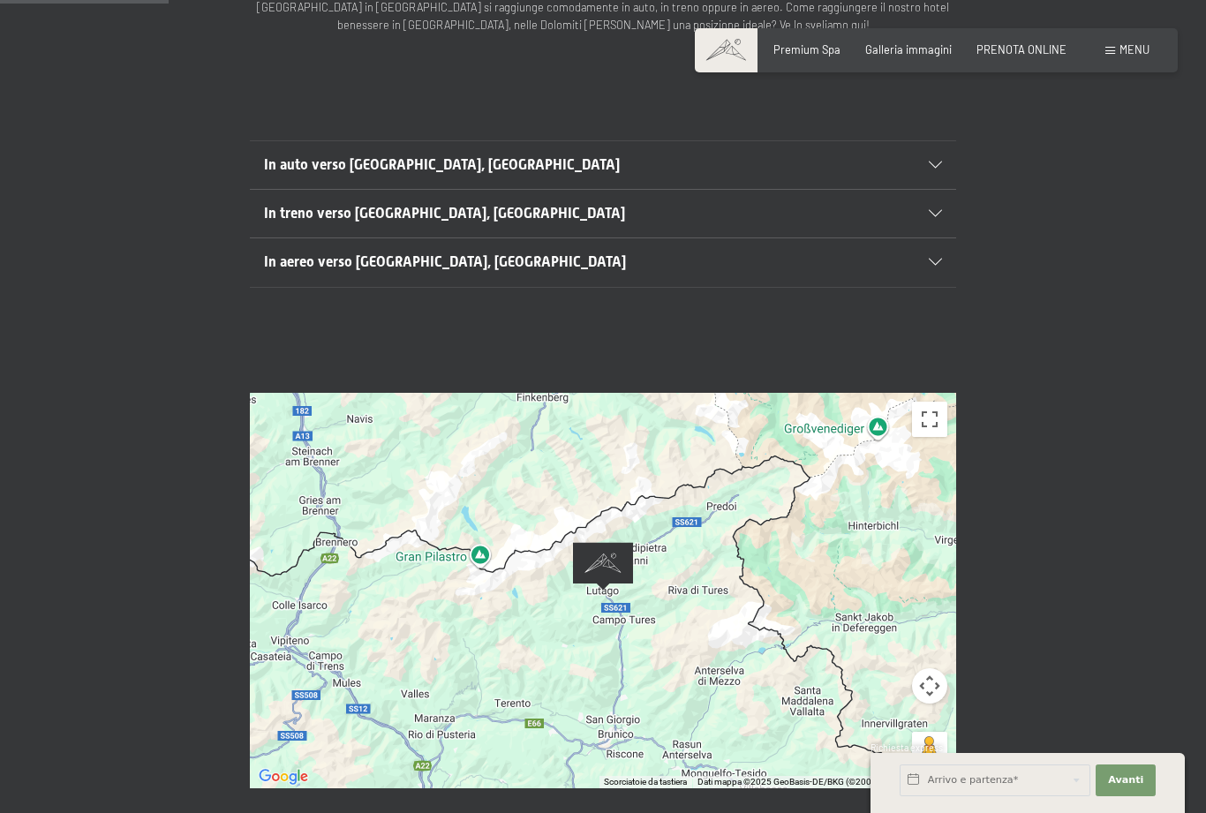
scroll to position [181, 0]
